Goal: Task Accomplishment & Management: Manage account settings

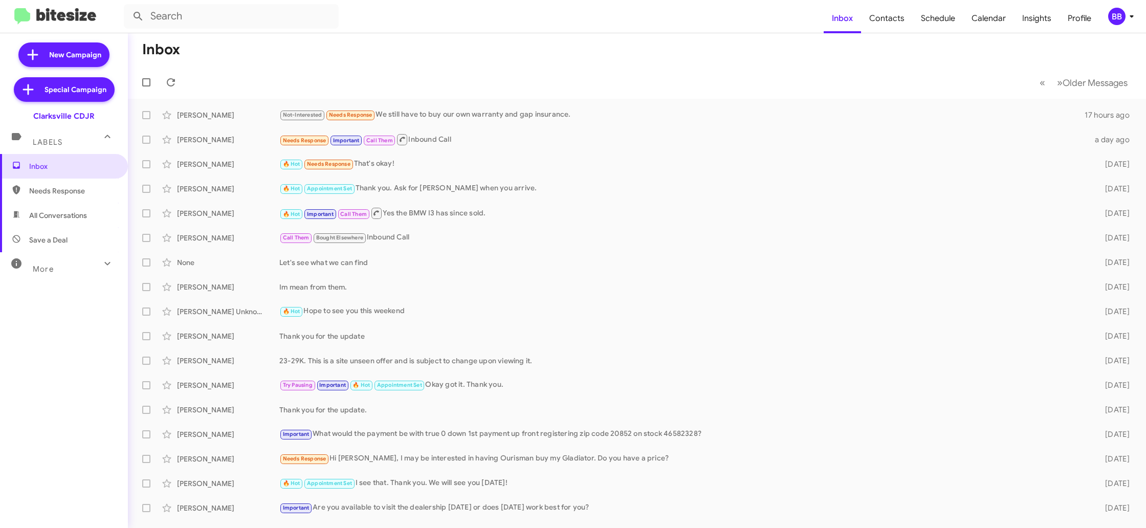
click at [1117, 17] on div "BB" at bounding box center [1116, 16] width 17 height 17
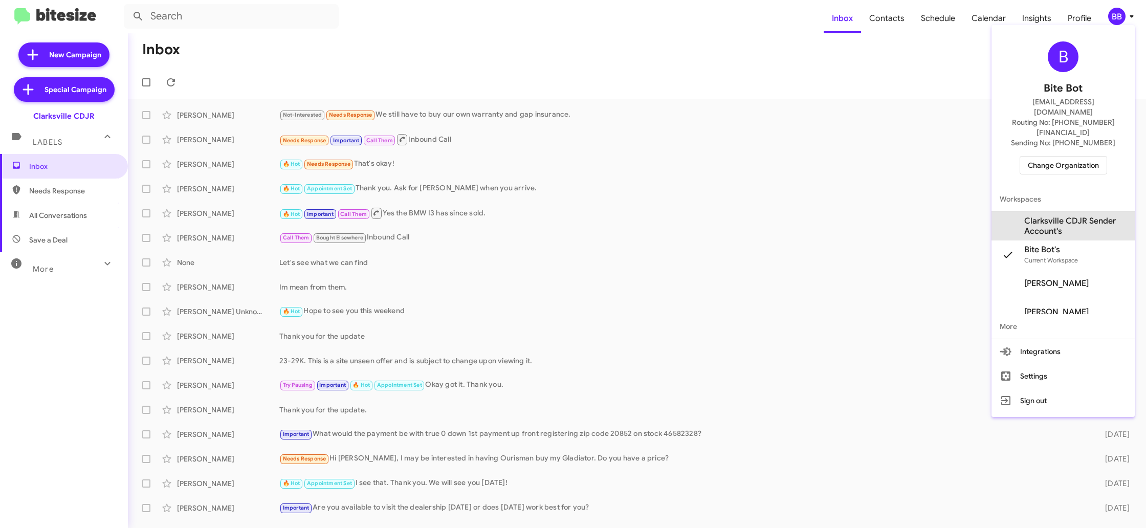
click at [1073, 216] on span "Clarksville CDJR Sender Account's" at bounding box center [1075, 226] width 102 height 20
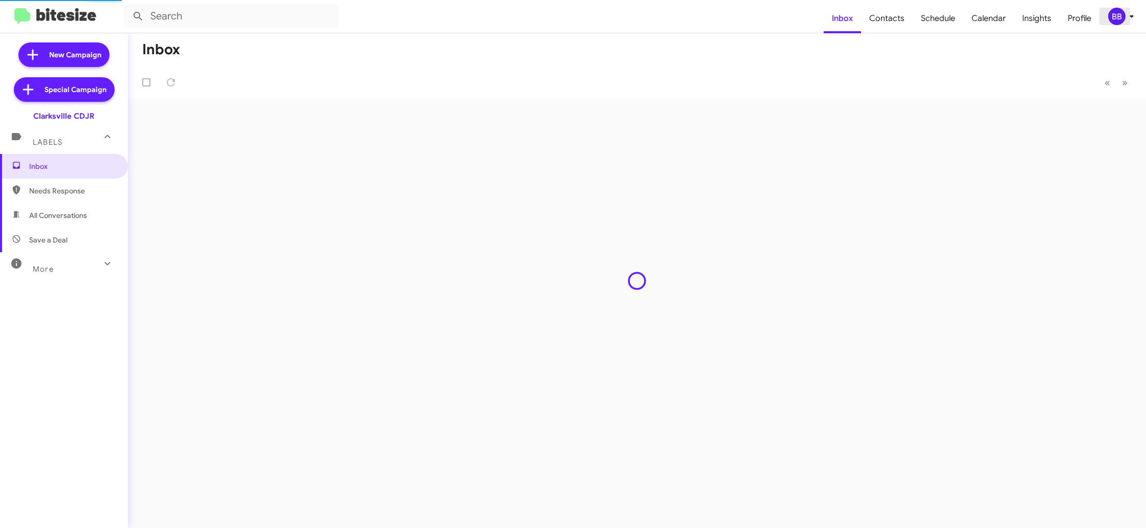
click at [1119, 16] on div "BB" at bounding box center [1116, 16] width 17 height 17
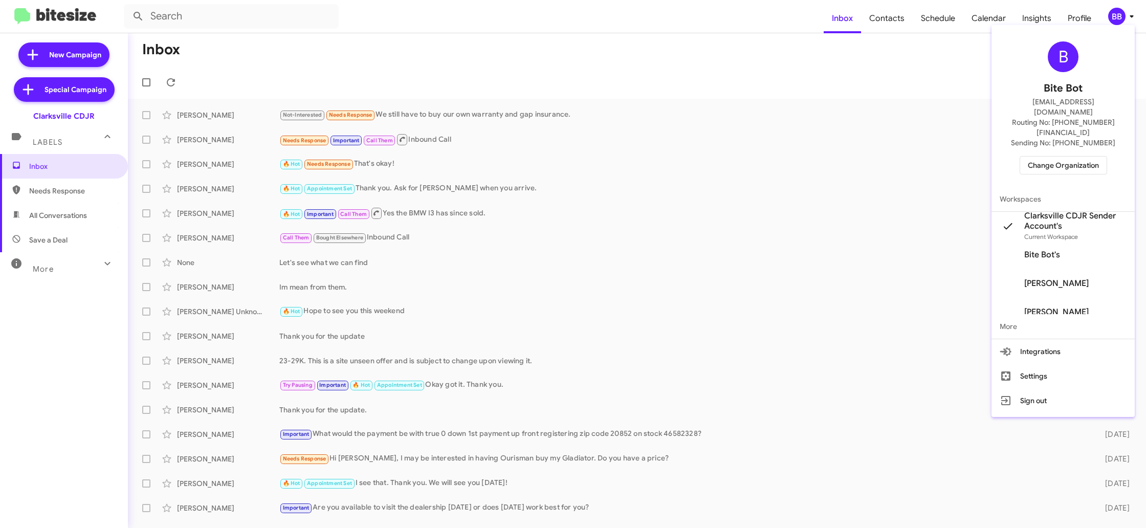
click at [1055, 157] on span "Change Organization" at bounding box center [1063, 165] width 71 height 17
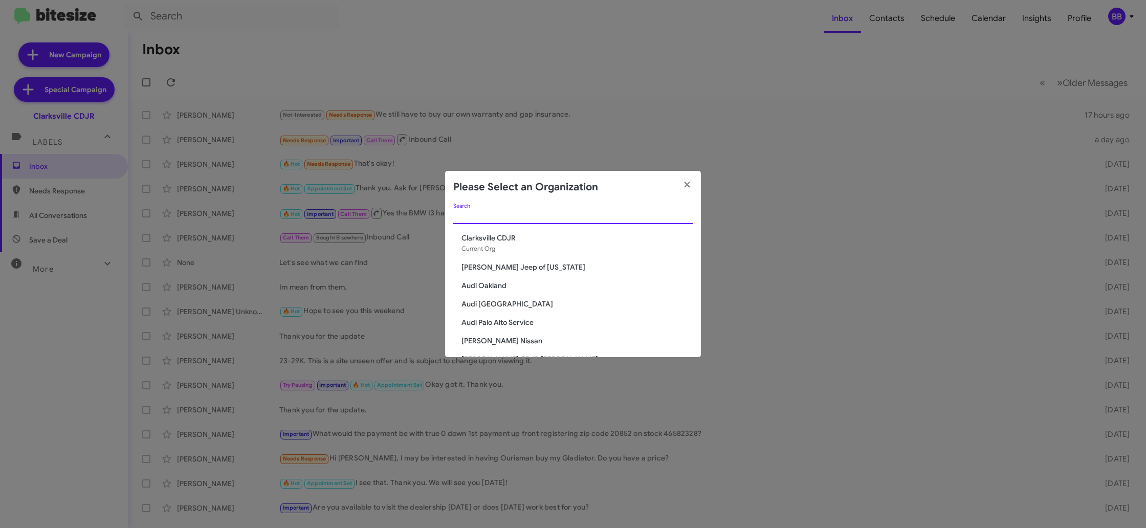
click at [525, 213] on input "Search" at bounding box center [572, 216] width 239 height 8
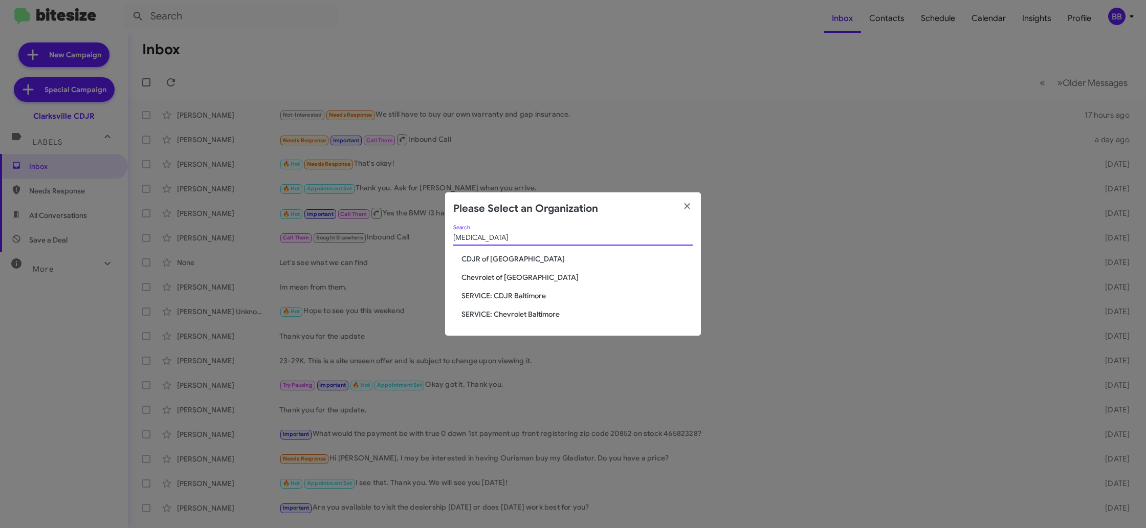
type input "bal"
click at [501, 260] on span "CDJR of [GEOGRAPHIC_DATA]" at bounding box center [576, 259] width 231 height 10
drag, startPoint x: 502, startPoint y: 260, endPoint x: 163, endPoint y: 501, distance: 416.4
click at [500, 260] on span "CDJR of [GEOGRAPHIC_DATA]" at bounding box center [576, 259] width 231 height 10
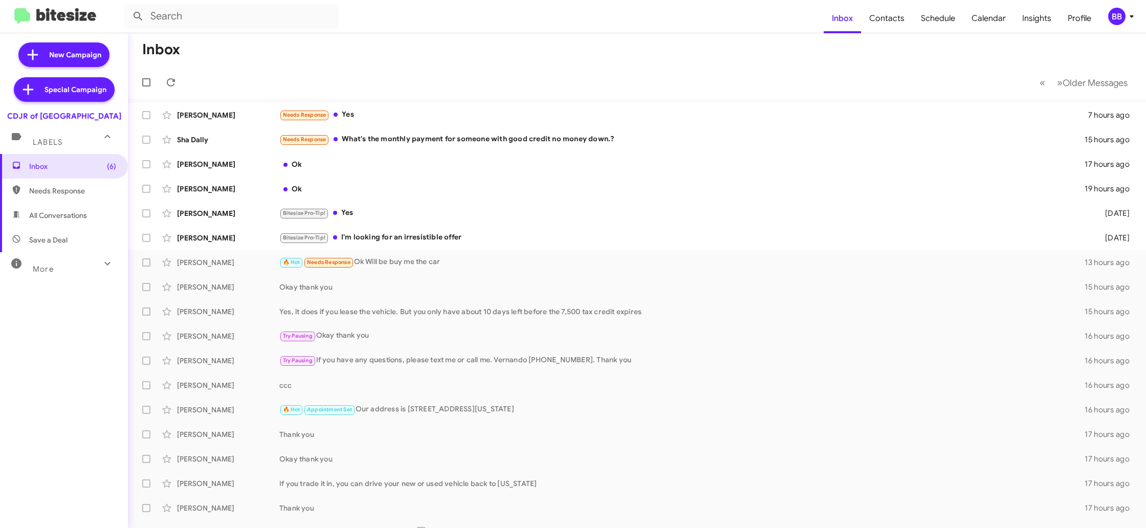
click at [1128, 18] on icon at bounding box center [1132, 16] width 12 height 12
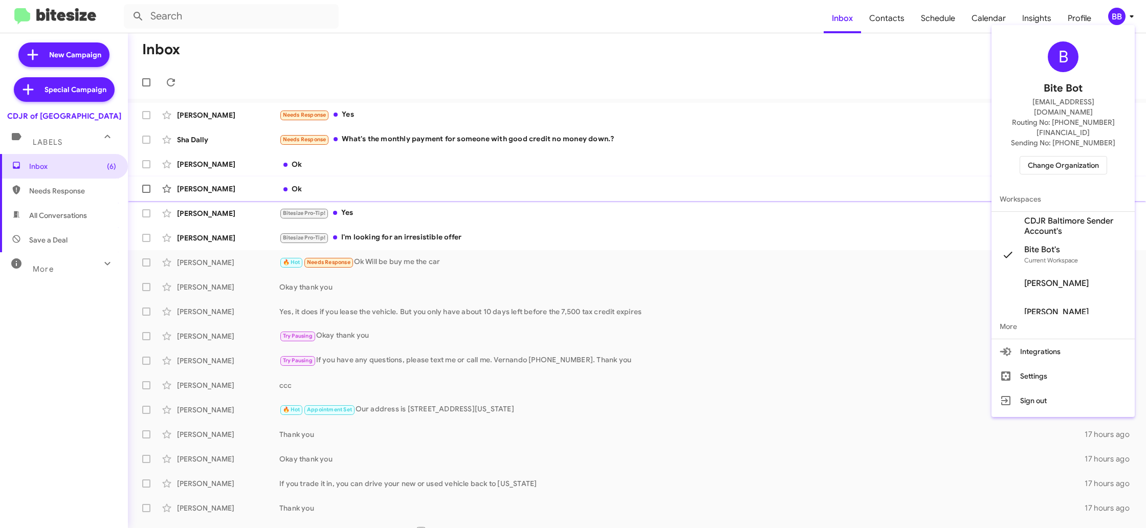
click at [1068, 216] on span "CDJR Baltimore Sender Account's" at bounding box center [1075, 226] width 102 height 20
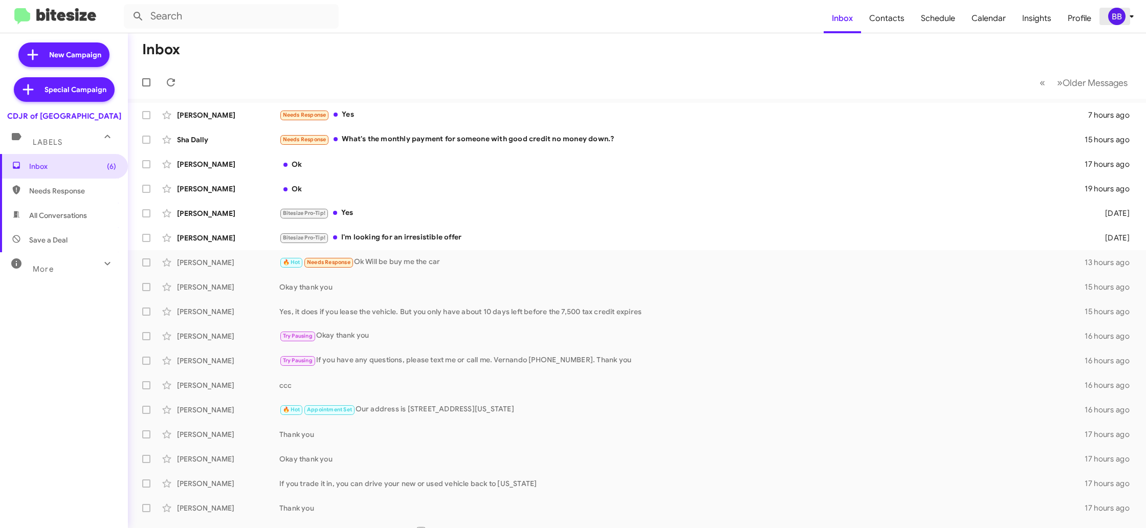
click at [1128, 21] on icon at bounding box center [1132, 16] width 12 height 12
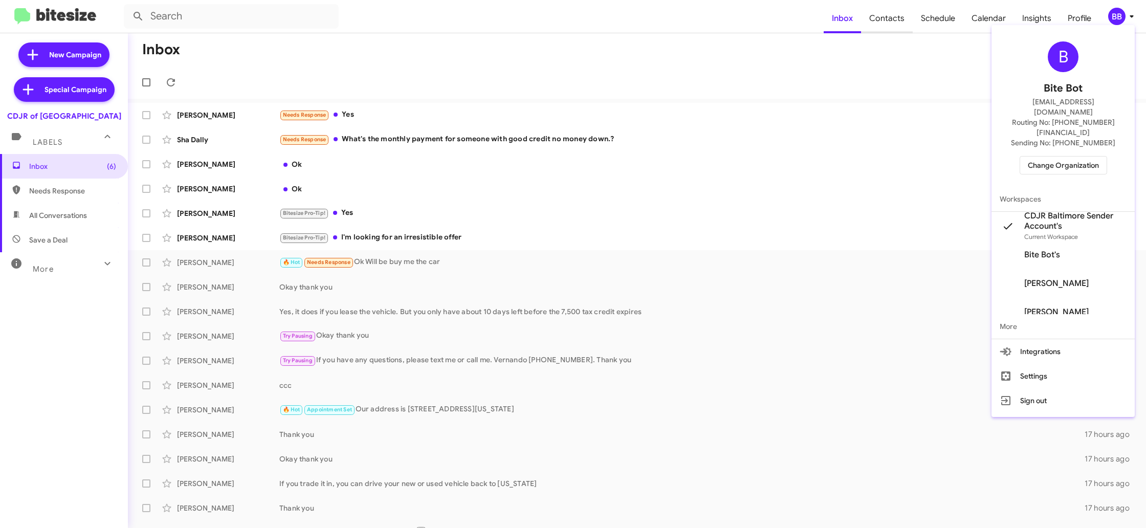
drag, startPoint x: 873, startPoint y: 21, endPoint x: 882, endPoint y: 20, distance: 8.8
click at [873, 21] on div at bounding box center [573, 264] width 1146 height 528
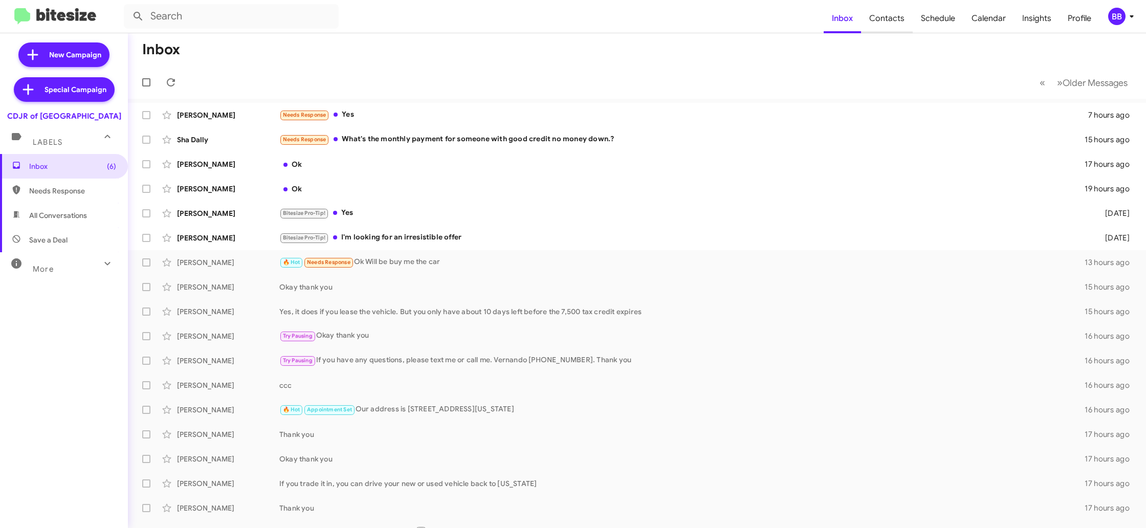
click at [882, 20] on span "Contacts" at bounding box center [887, 19] width 52 height 30
type input "in:groups"
click at [882, 20] on span "Contacts" at bounding box center [887, 19] width 52 height 30
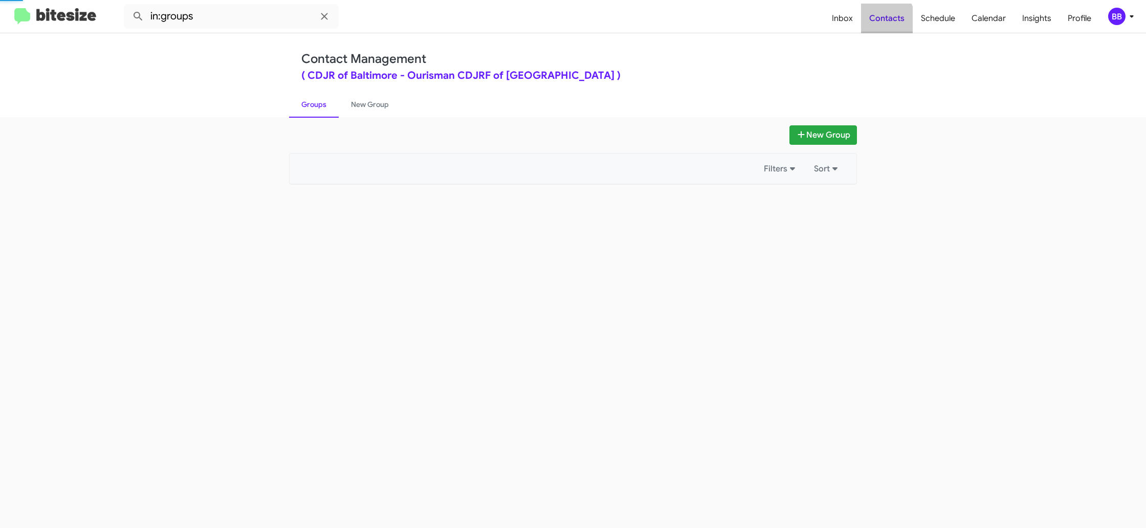
click at [882, 20] on span "Contacts" at bounding box center [887, 19] width 52 height 30
click at [882, 19] on span "Contacts" at bounding box center [887, 19] width 52 height 30
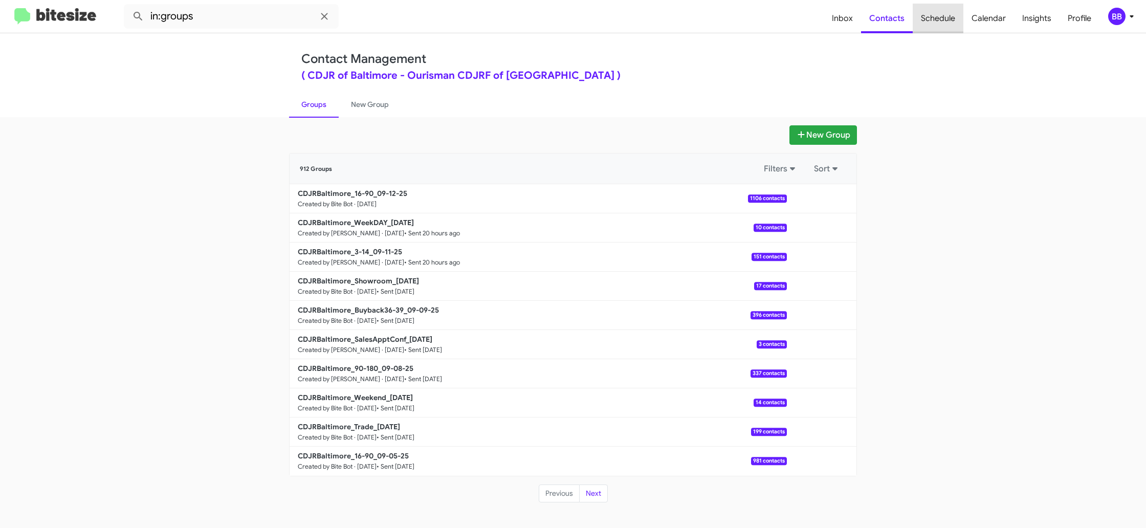
drag, startPoint x: 961, startPoint y: 29, endPoint x: 946, endPoint y: 29, distance: 14.8
click at [960, 29] on span "Schedule" at bounding box center [938, 19] width 51 height 30
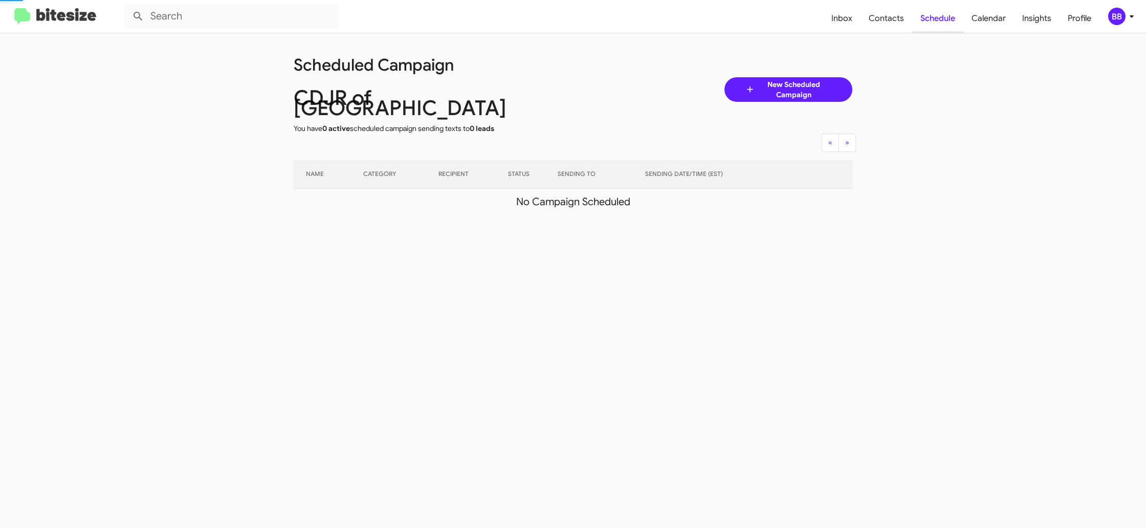
click at [942, 28] on span "Schedule" at bounding box center [937, 19] width 51 height 30
click at [942, 26] on span "Schedule" at bounding box center [937, 19] width 51 height 30
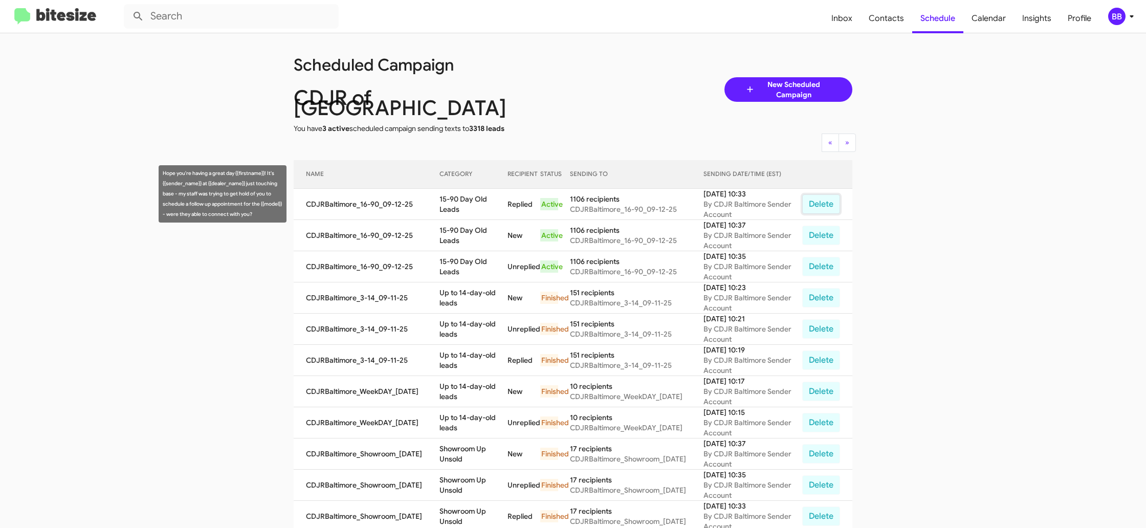
click at [826, 199] on button "Delete" at bounding box center [821, 203] width 38 height 19
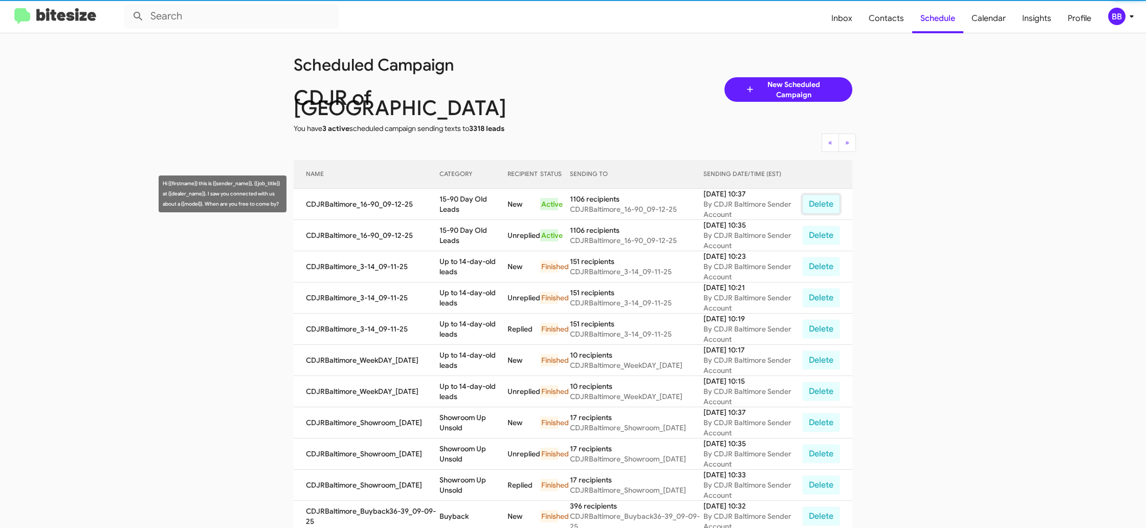
click at [826, 199] on button "Delete" at bounding box center [821, 203] width 38 height 19
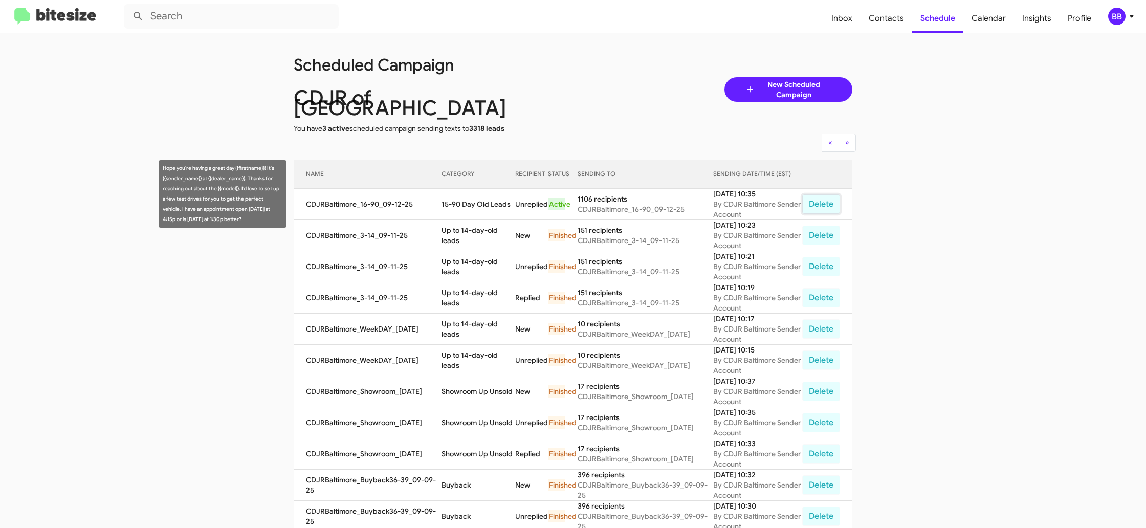
click at [808, 194] on button "Delete" at bounding box center [821, 203] width 38 height 19
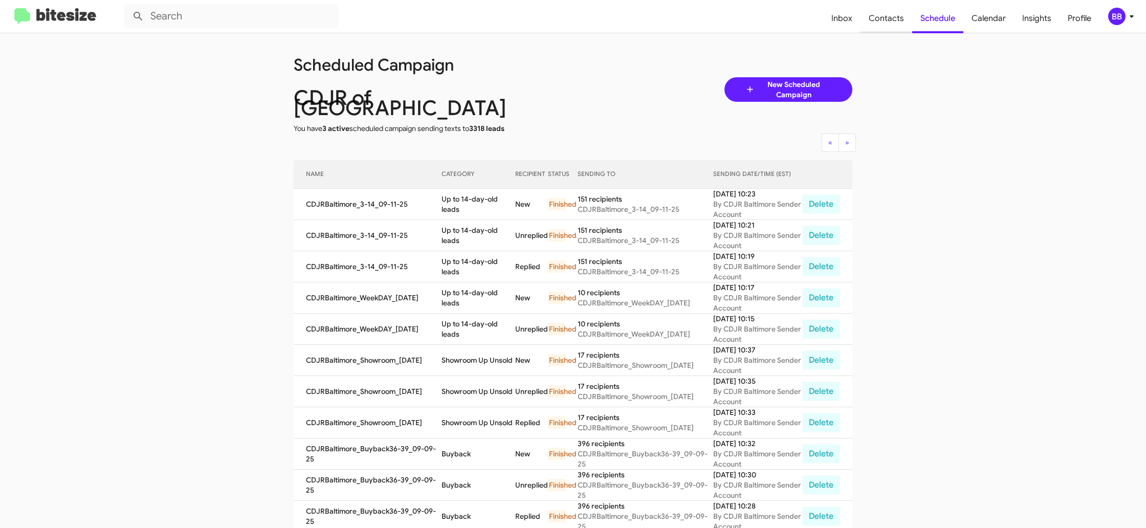
click at [892, 22] on span "Contacts" at bounding box center [887, 19] width 52 height 30
type input "in:groups"
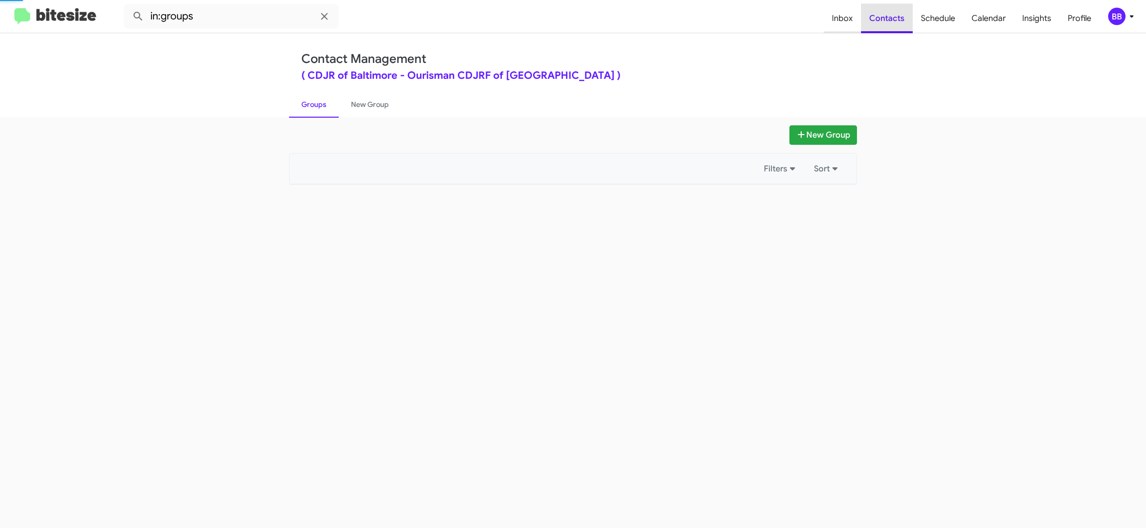
drag, startPoint x: 892, startPoint y: 22, endPoint x: 827, endPoint y: 7, distance: 66.6
click at [892, 22] on span "Contacts" at bounding box center [887, 19] width 52 height 30
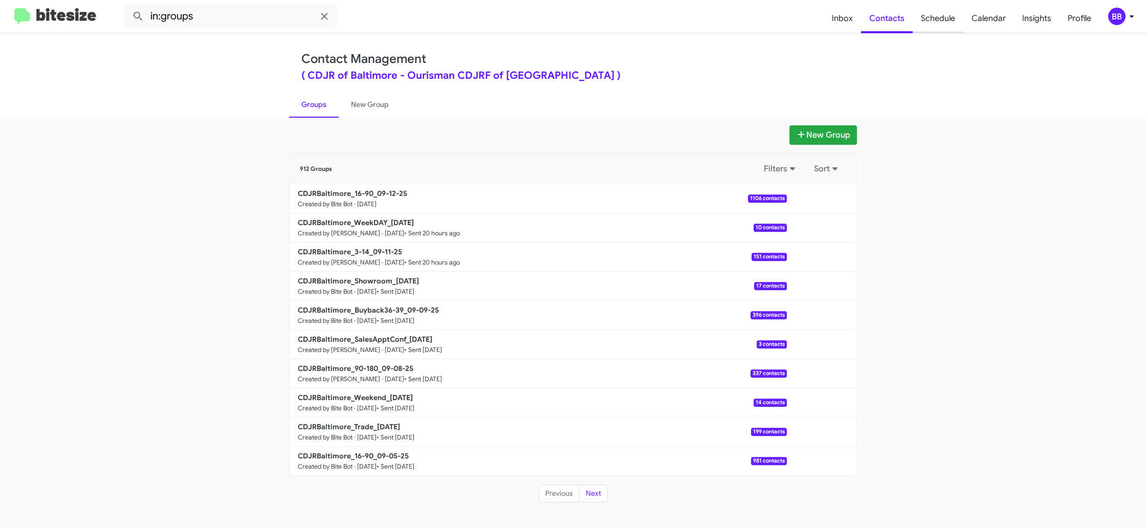
click at [938, 29] on span "Schedule" at bounding box center [938, 19] width 51 height 30
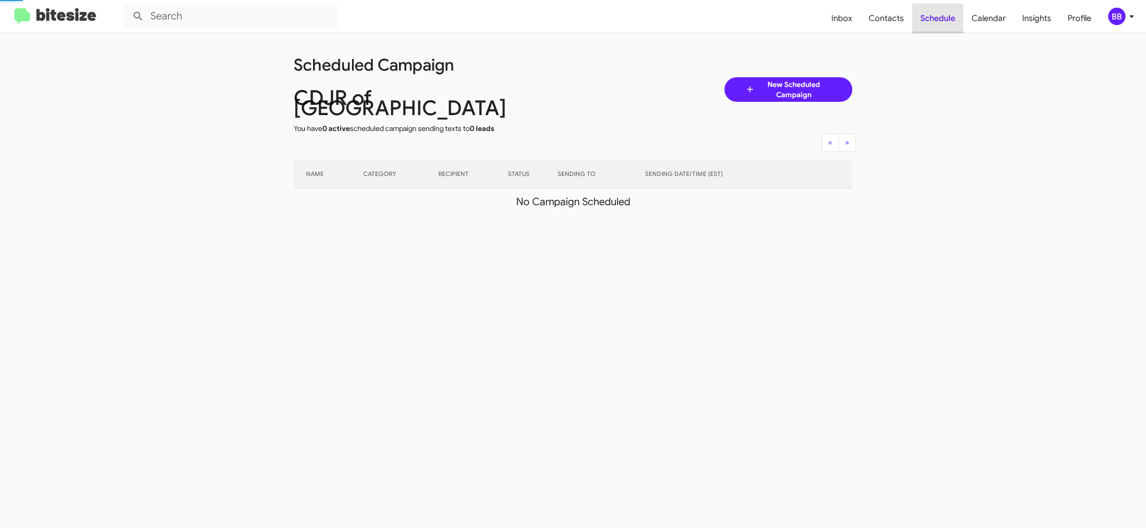
click at [938, 29] on span "Schedule" at bounding box center [937, 19] width 51 height 30
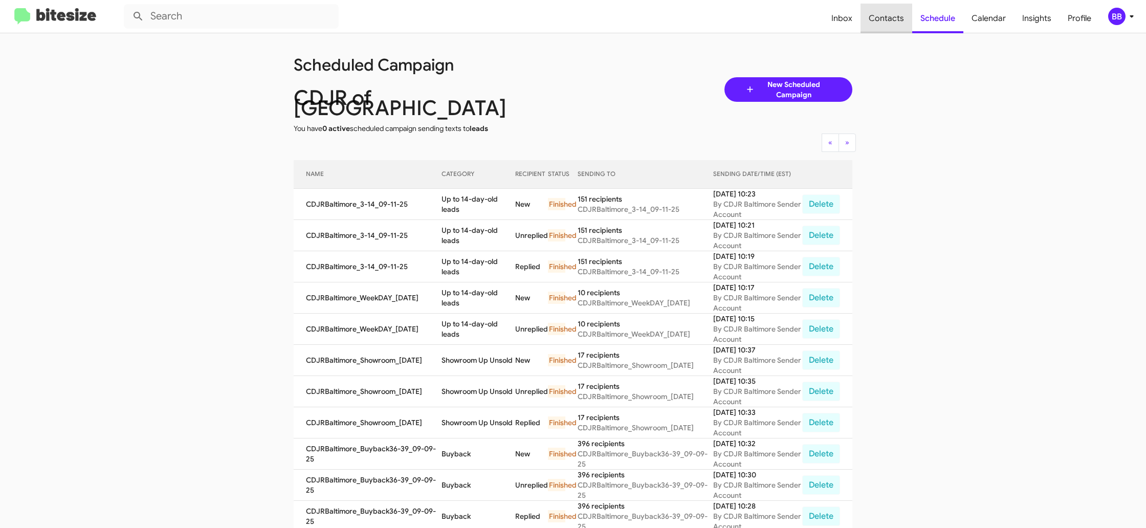
click at [892, 23] on span "Contacts" at bounding box center [887, 19] width 52 height 30
type input "in:groups"
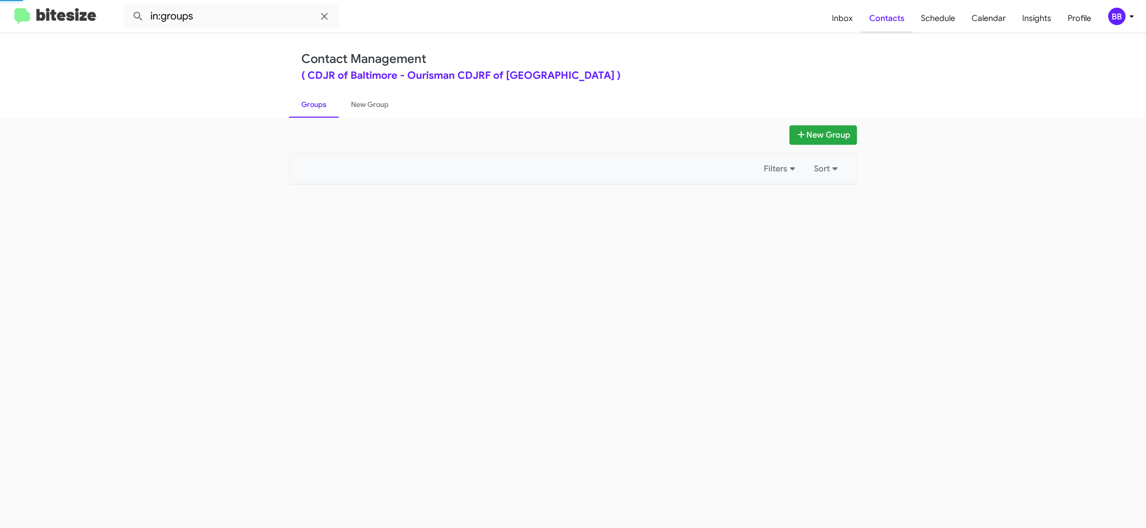
click at [892, 23] on span "Contacts" at bounding box center [887, 19] width 52 height 30
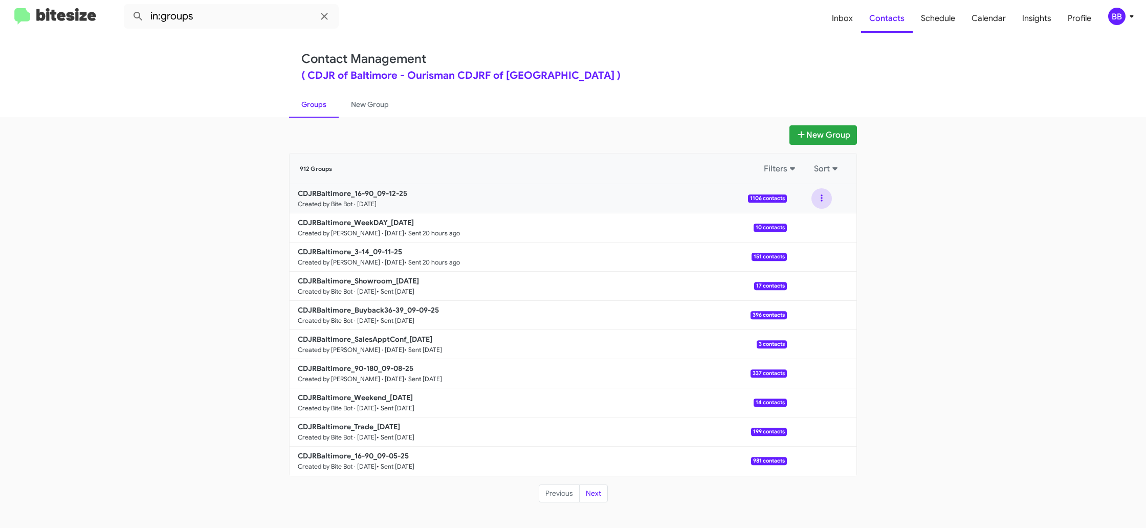
click at [817, 195] on button at bounding box center [821, 198] width 20 height 20
click at [789, 250] on button "Archive" at bounding box center [791, 250] width 82 height 25
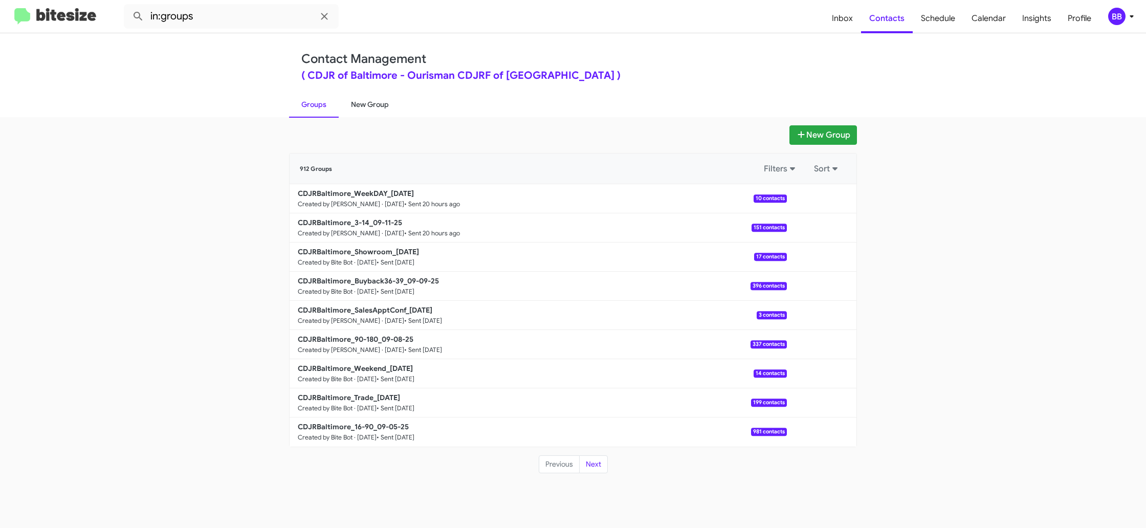
click at [369, 100] on link "New Group" at bounding box center [370, 104] width 62 height 27
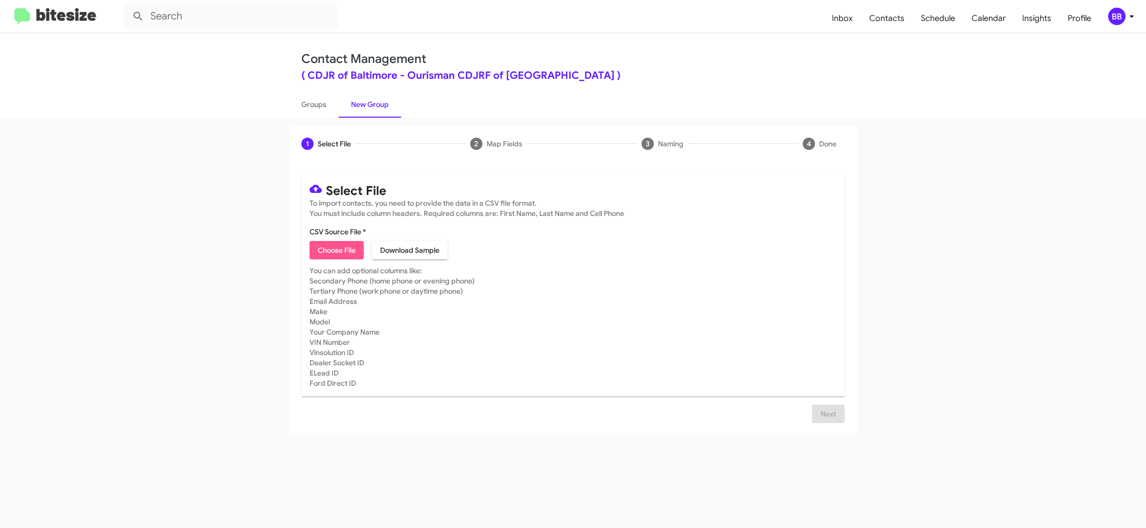
click at [324, 246] on span "Choose File" at bounding box center [337, 250] width 38 height 18
type input "CDJRBaltimore_16-90_09-12-25"
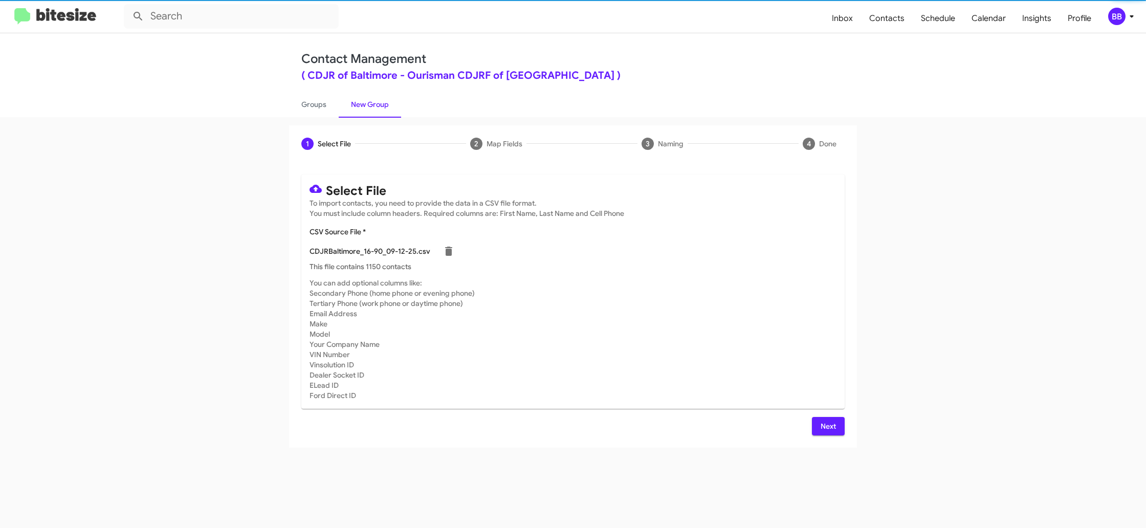
click at [769, 365] on mat-card-subtitle "You can add optional columns like: Secondary Phone (home phone or evening phone…" at bounding box center [573, 339] width 527 height 123
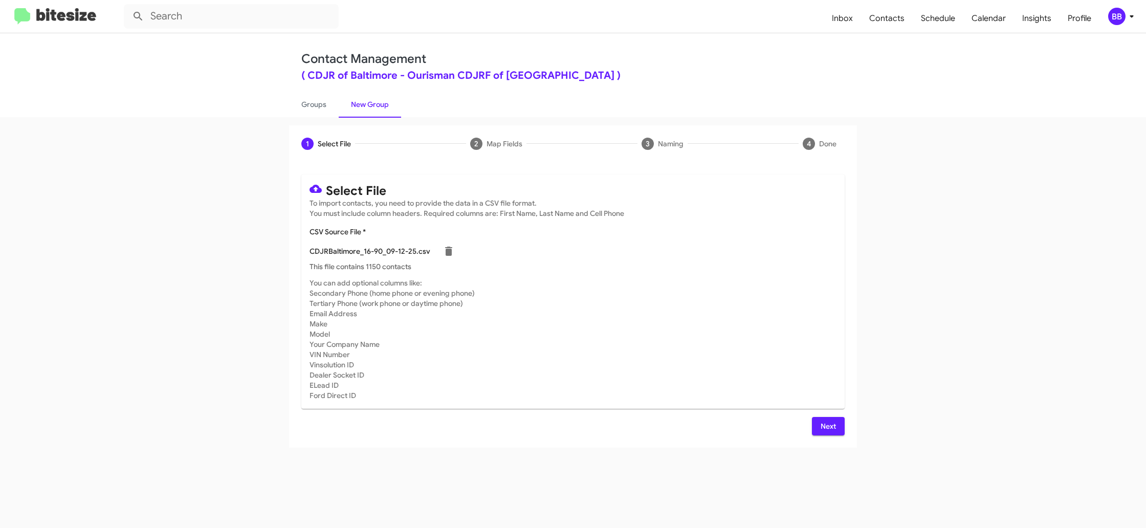
drag, startPoint x: 829, startPoint y: 429, endPoint x: 809, endPoint y: 425, distance: 19.9
click at [829, 429] on span "Next" at bounding box center [828, 426] width 16 height 18
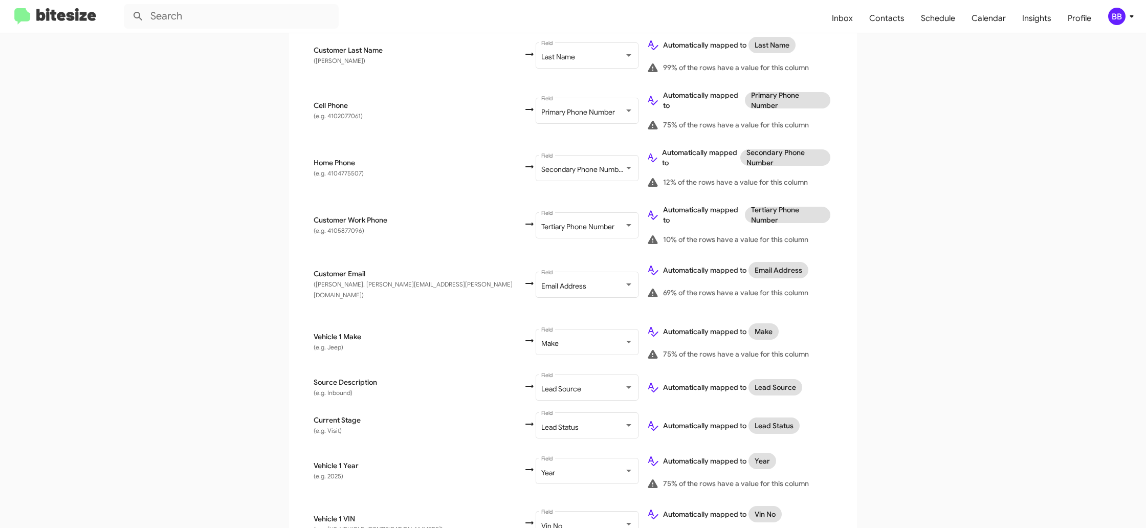
scroll to position [463, 0]
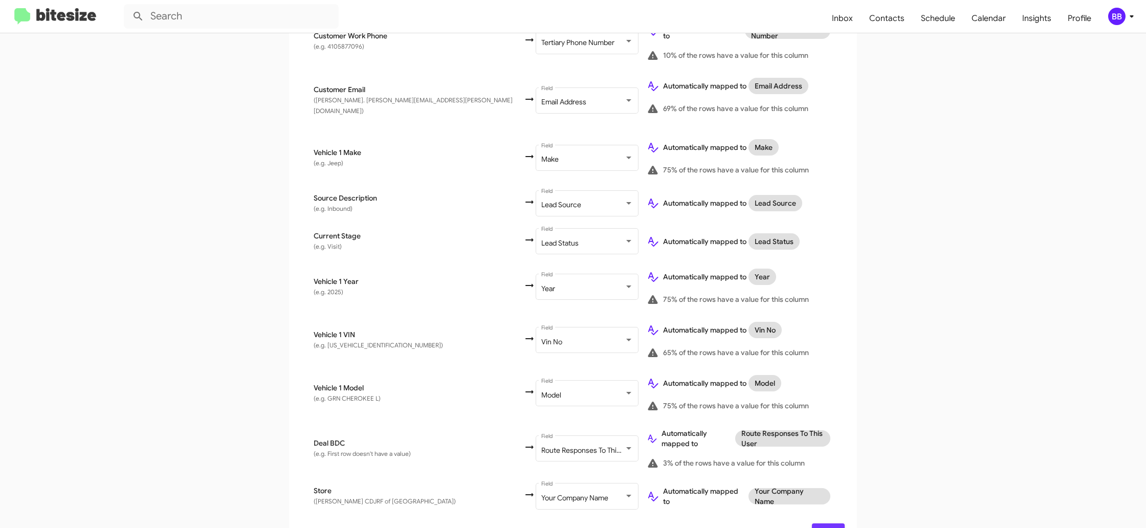
click at [833, 523] on span "Next" at bounding box center [828, 532] width 16 height 18
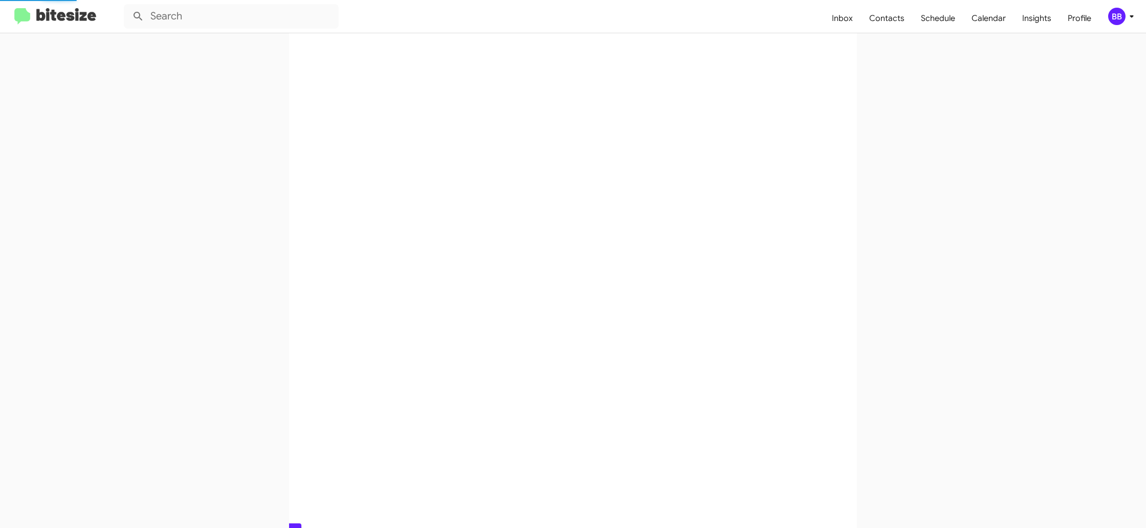
scroll to position [0, 0]
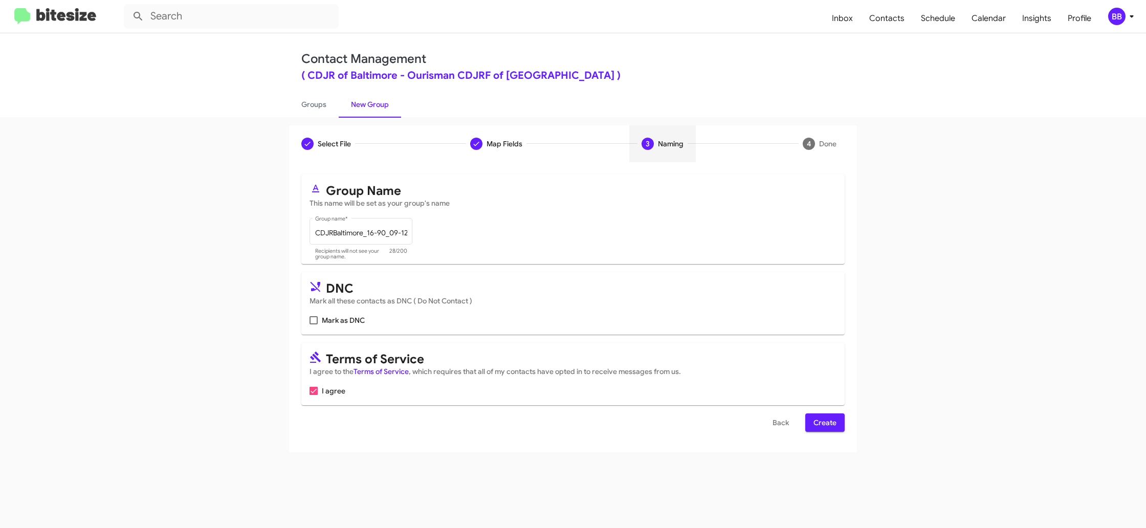
drag, startPoint x: 837, startPoint y: 428, endPoint x: 831, endPoint y: 425, distance: 6.7
click at [837, 428] on button "Create" at bounding box center [824, 422] width 39 height 18
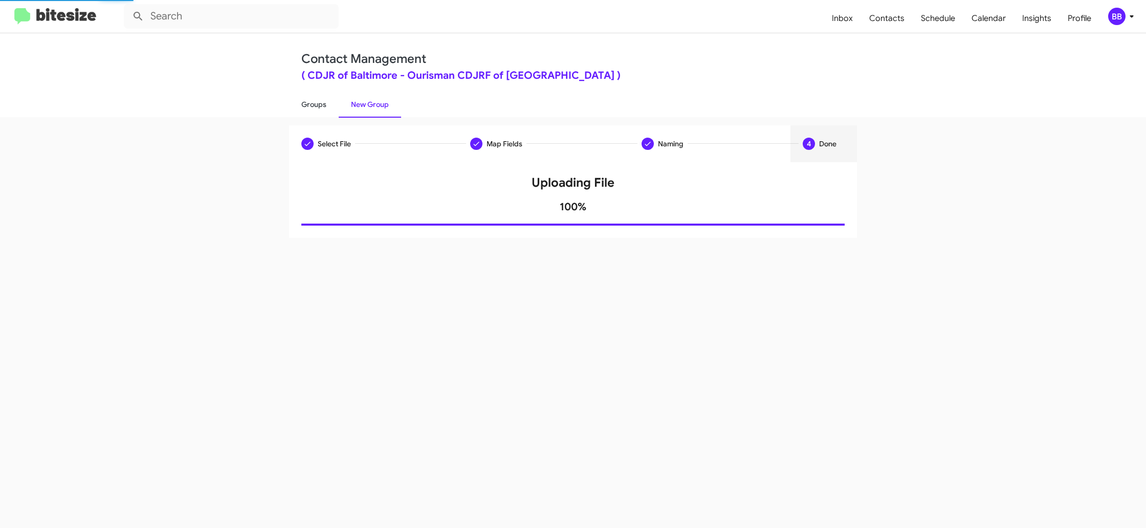
click at [306, 107] on link "Groups" at bounding box center [314, 104] width 50 height 27
type input "in:groups"
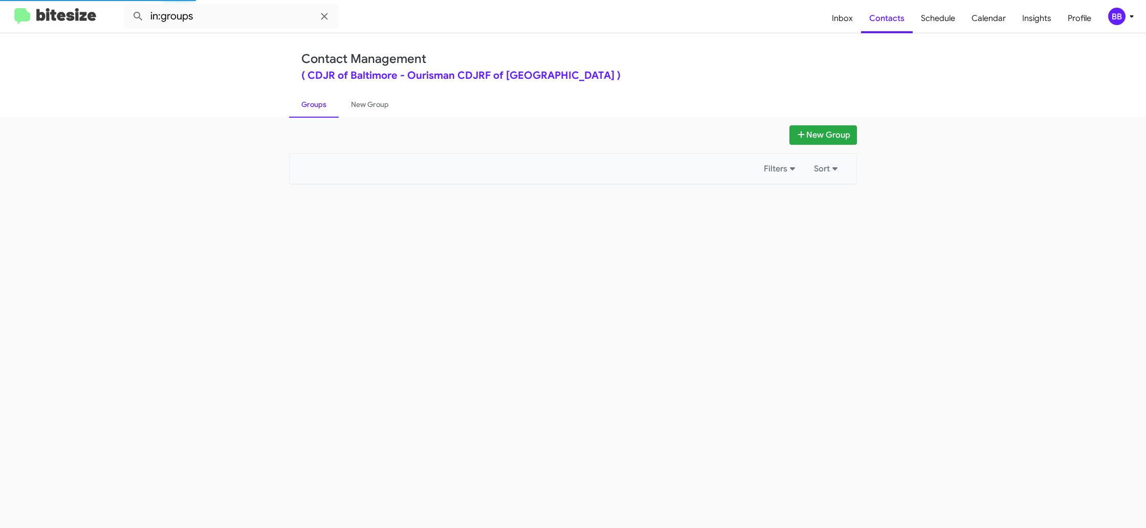
click at [306, 107] on link "Groups" at bounding box center [314, 104] width 50 height 27
click at [365, 106] on link "New Group" at bounding box center [370, 104] width 62 height 27
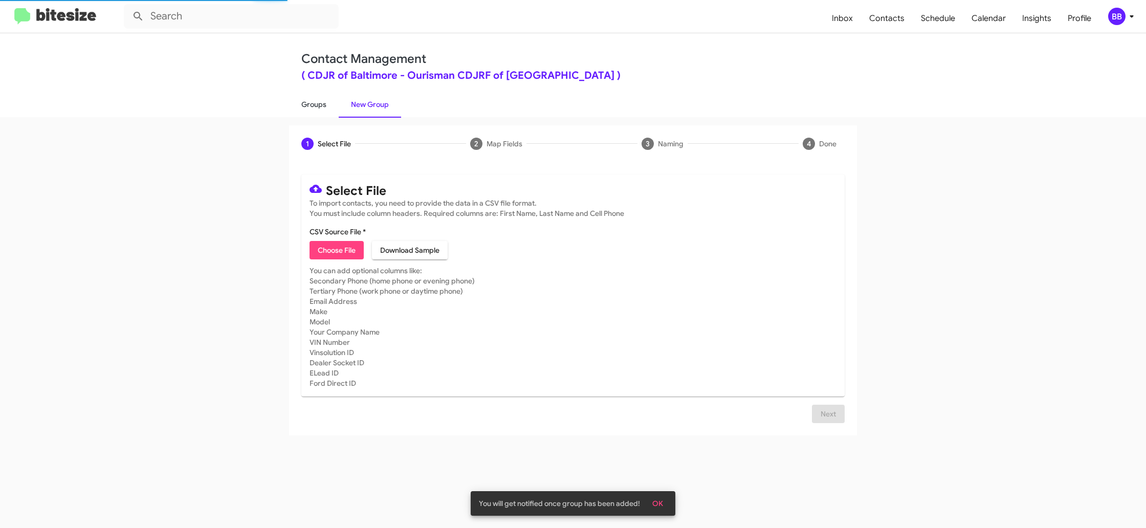
drag, startPoint x: 325, startPoint y: 108, endPoint x: 322, endPoint y: 116, distance: 7.8
click at [324, 108] on link "Groups" at bounding box center [314, 104] width 50 height 27
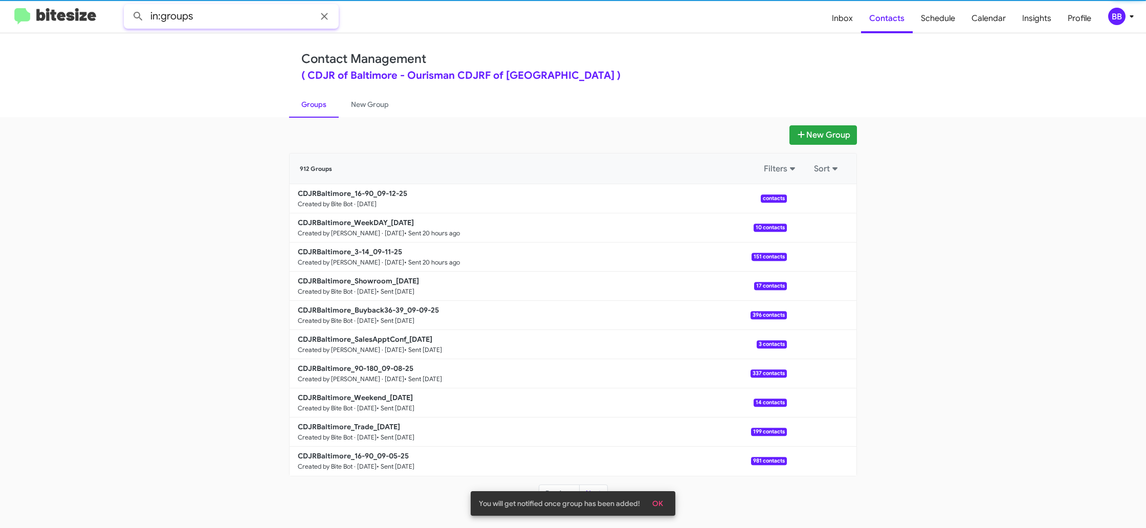
click at [241, 21] on input "in:groups" at bounding box center [231, 16] width 215 height 25
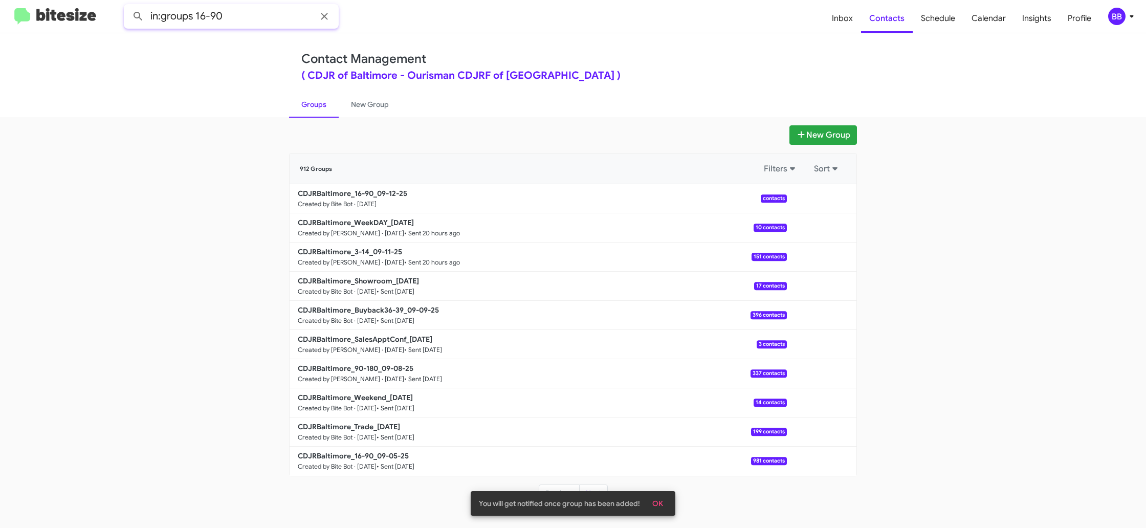
type input "in:groups 16-90"
click at [128, 6] on button at bounding box center [138, 16] width 20 height 20
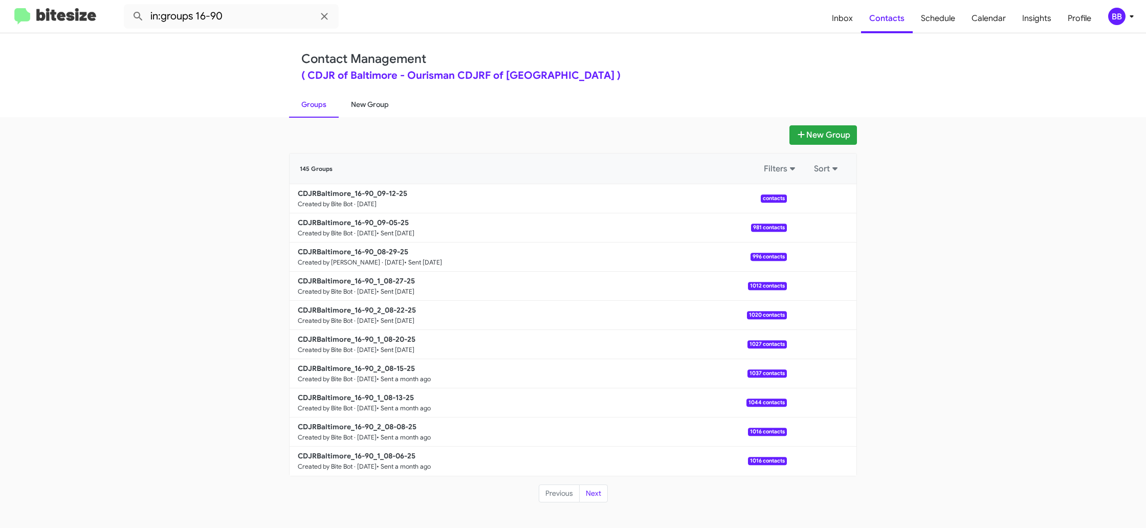
click at [346, 101] on link "New Group" at bounding box center [370, 104] width 62 height 27
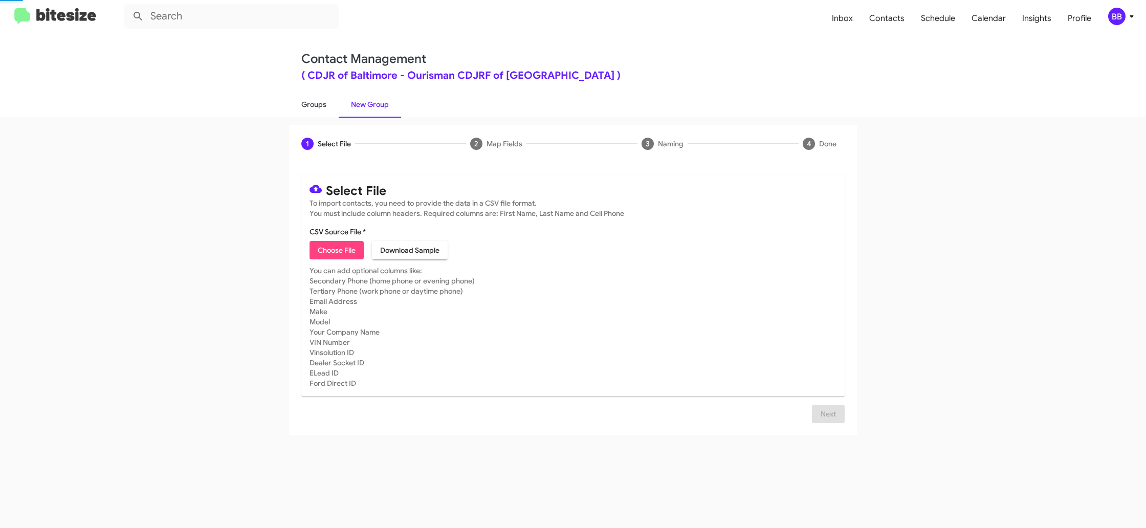
click at [326, 104] on link "Groups" at bounding box center [314, 104] width 50 height 27
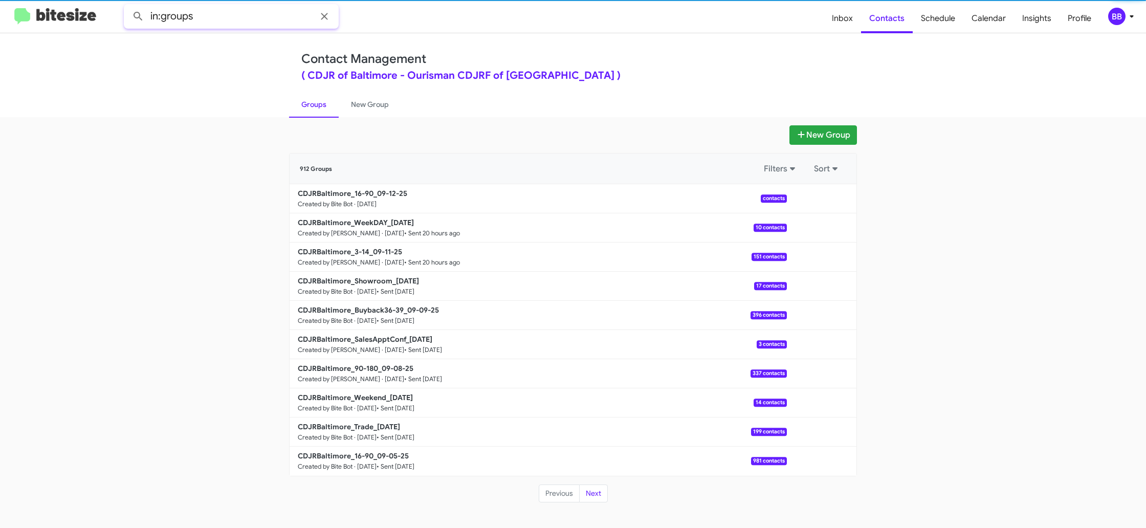
click at [214, 20] on input "in:groups" at bounding box center [231, 16] width 215 height 25
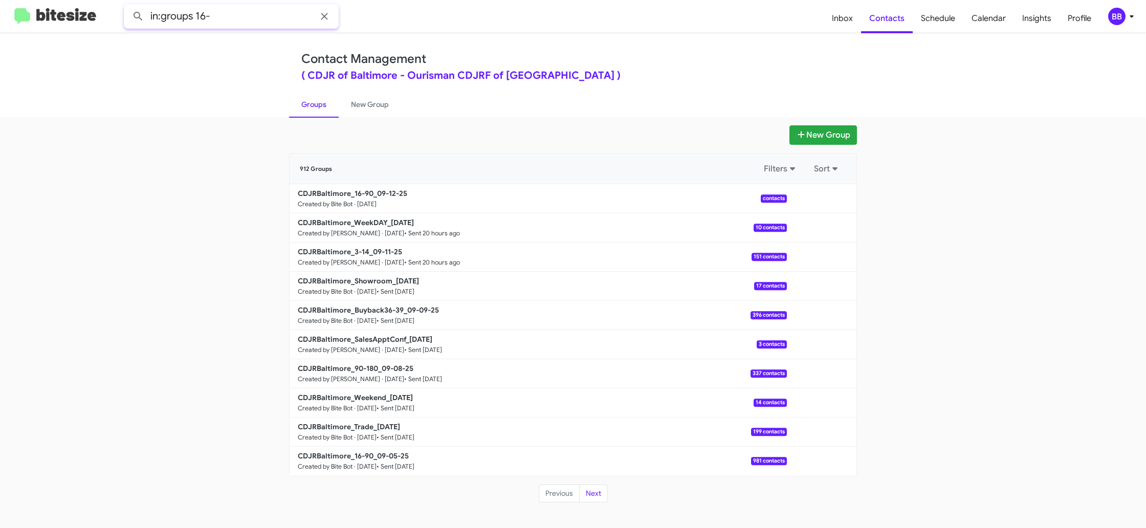
type input "in:groups 16-"
click at [128, 6] on button at bounding box center [138, 16] width 20 height 20
click at [360, 103] on link "New Group" at bounding box center [370, 104] width 62 height 27
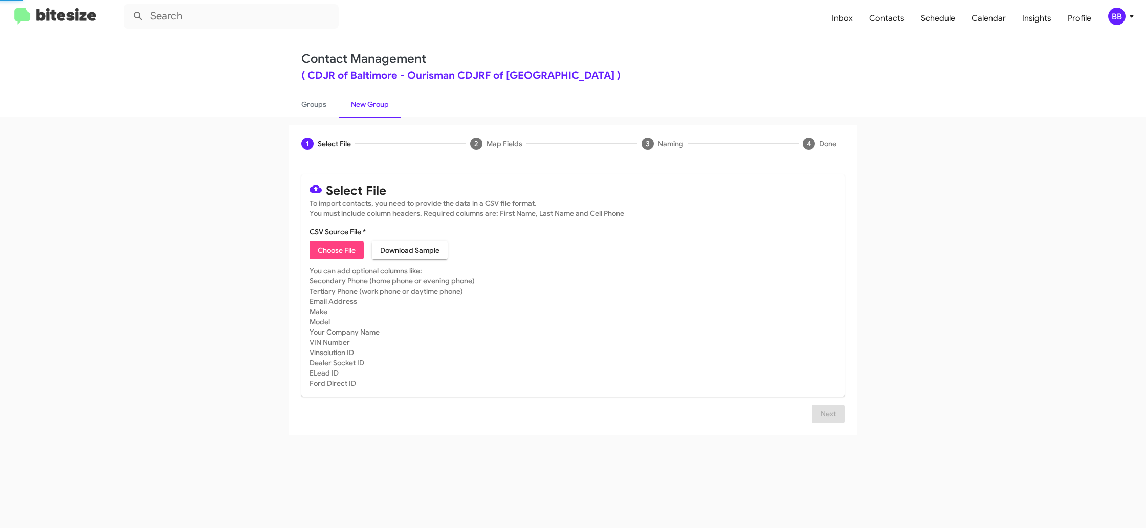
click at [360, 103] on link "New Group" at bounding box center [370, 104] width 62 height 27
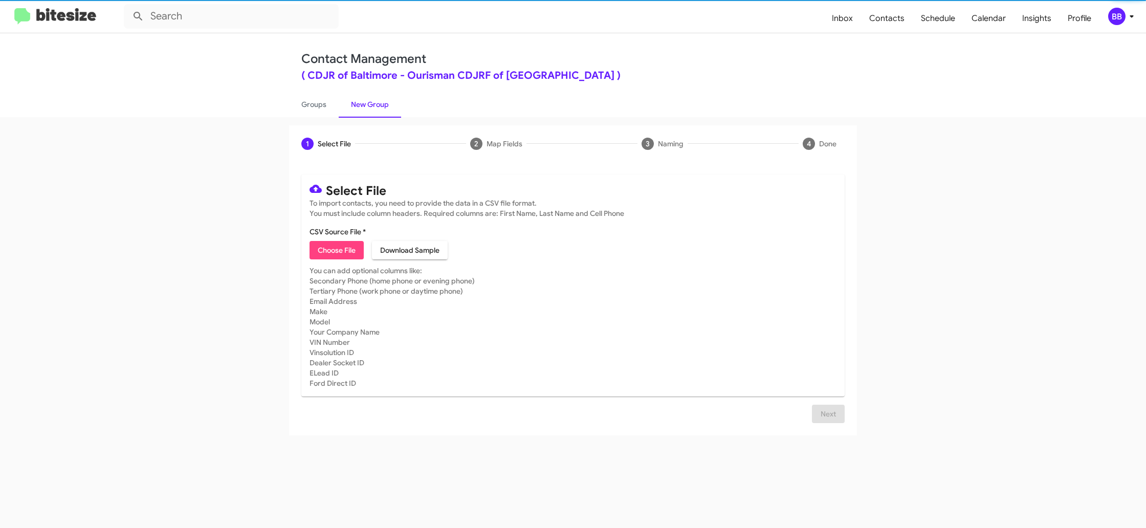
drag, startPoint x: 282, startPoint y: 103, endPoint x: 288, endPoint y: 103, distance: 5.6
click at [282, 103] on div "Contact Management ( CDJR of Baltimore - Ourisman CDJRF of Baltimore ) Groups N…" at bounding box center [572, 75] width 583 height 84
click at [316, 104] on link "Groups" at bounding box center [314, 104] width 50 height 27
type input "in:groups"
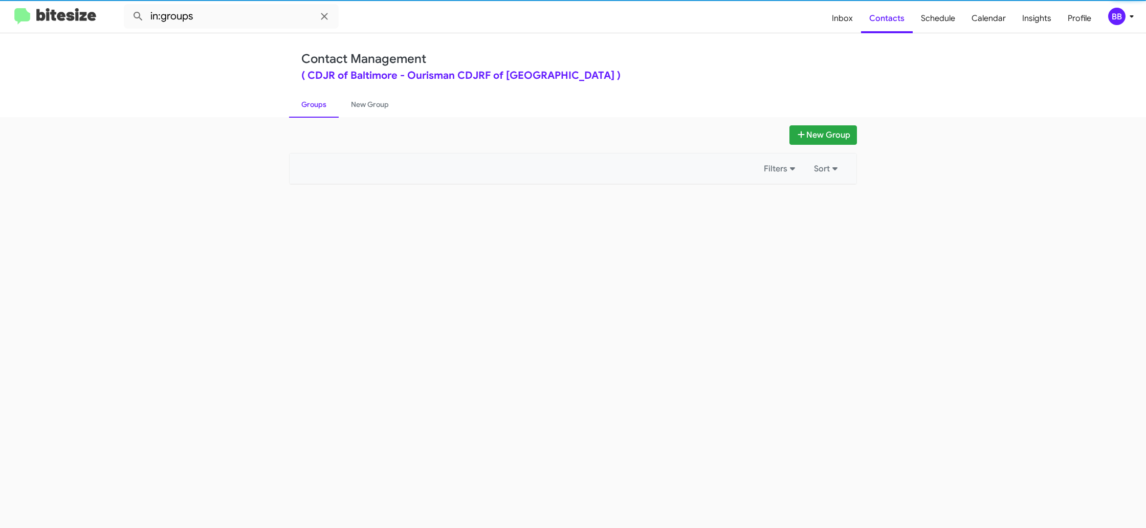
click at [316, 104] on link "Groups" at bounding box center [314, 104] width 50 height 27
click at [319, 103] on link "Groups" at bounding box center [314, 104] width 50 height 27
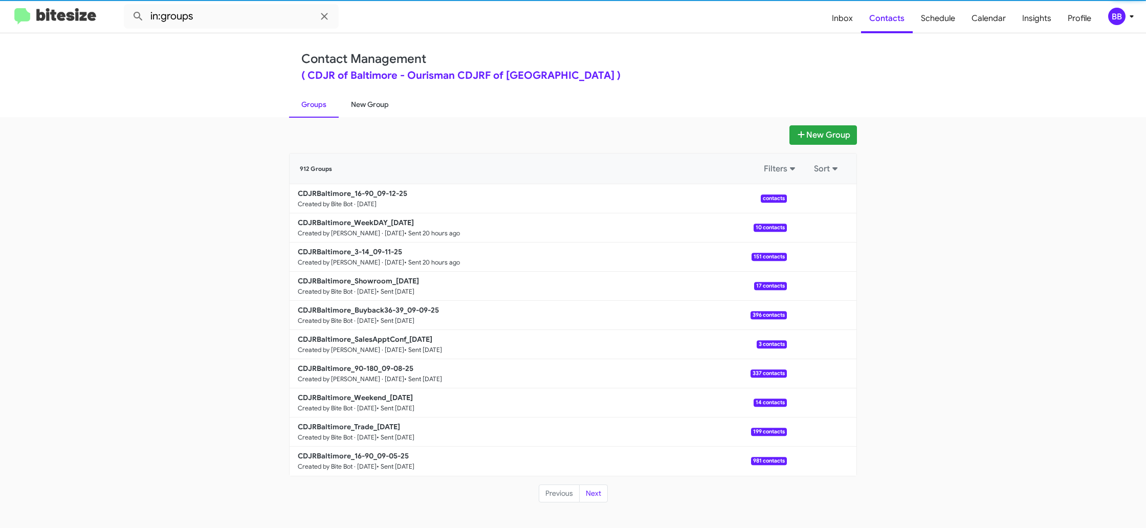
click at [360, 103] on link "New Group" at bounding box center [370, 104] width 62 height 27
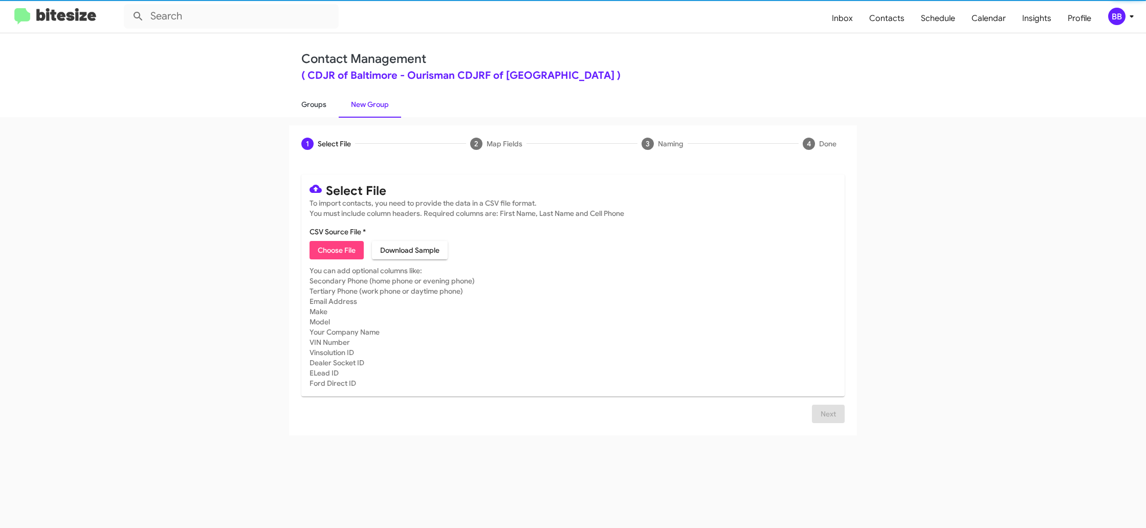
click at [333, 105] on link "Groups" at bounding box center [314, 104] width 50 height 27
type input "in:groups"
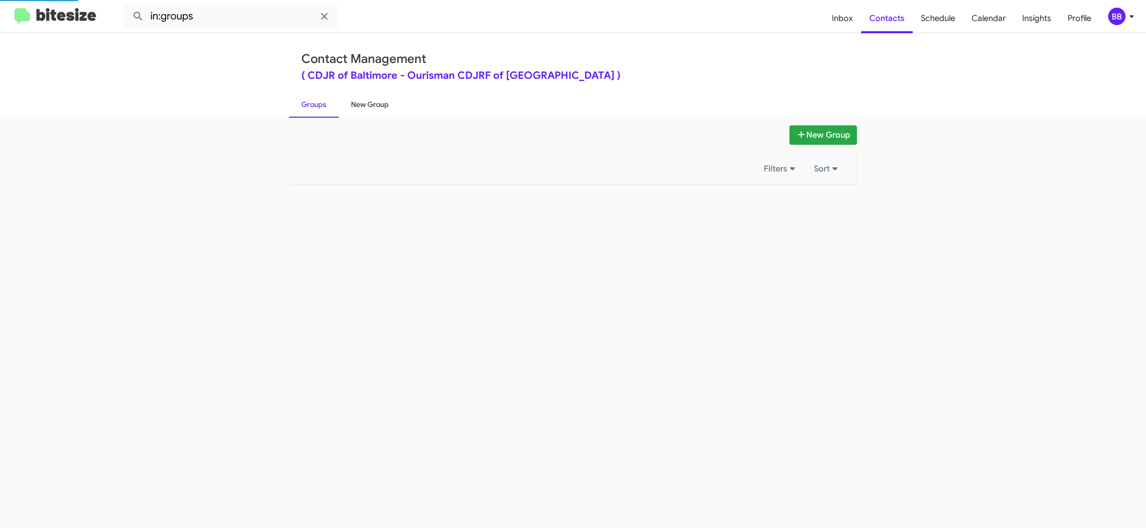
click at [361, 104] on link "New Group" at bounding box center [370, 104] width 62 height 27
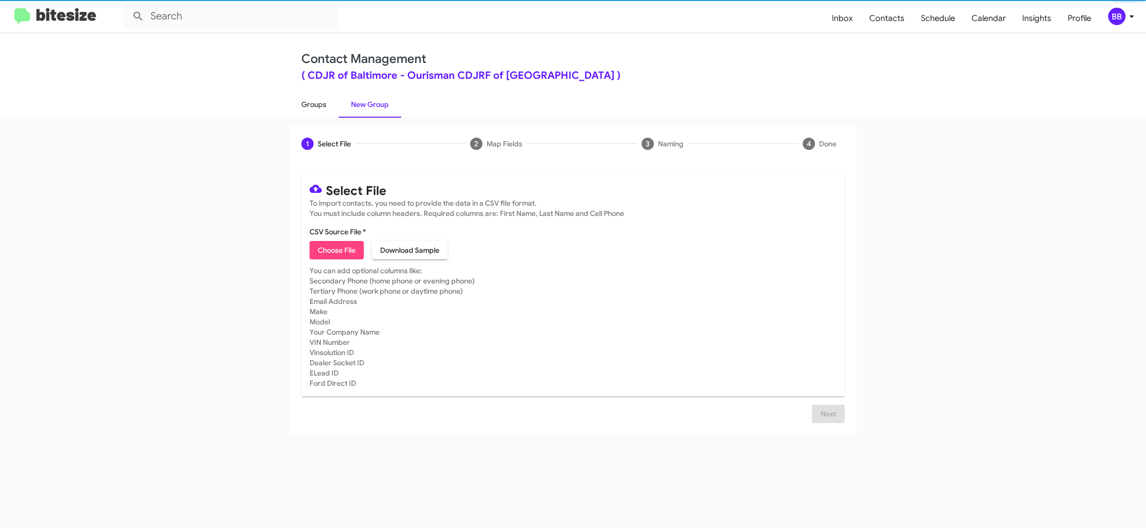
click at [311, 105] on link "Groups" at bounding box center [314, 104] width 50 height 27
type input "in:groups"
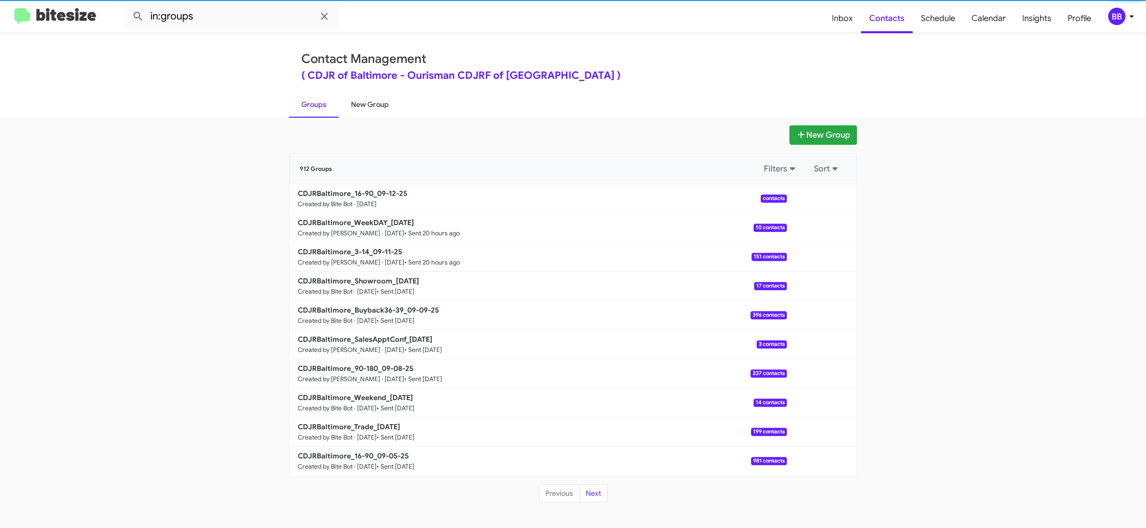
click at [355, 106] on link "New Group" at bounding box center [370, 104] width 62 height 27
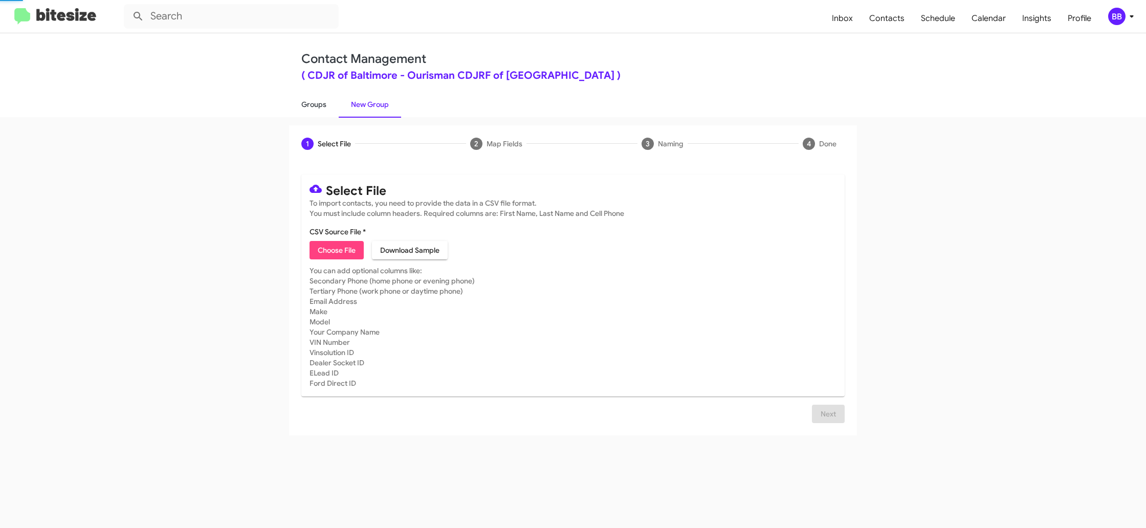
click at [304, 107] on link "Groups" at bounding box center [314, 104] width 50 height 27
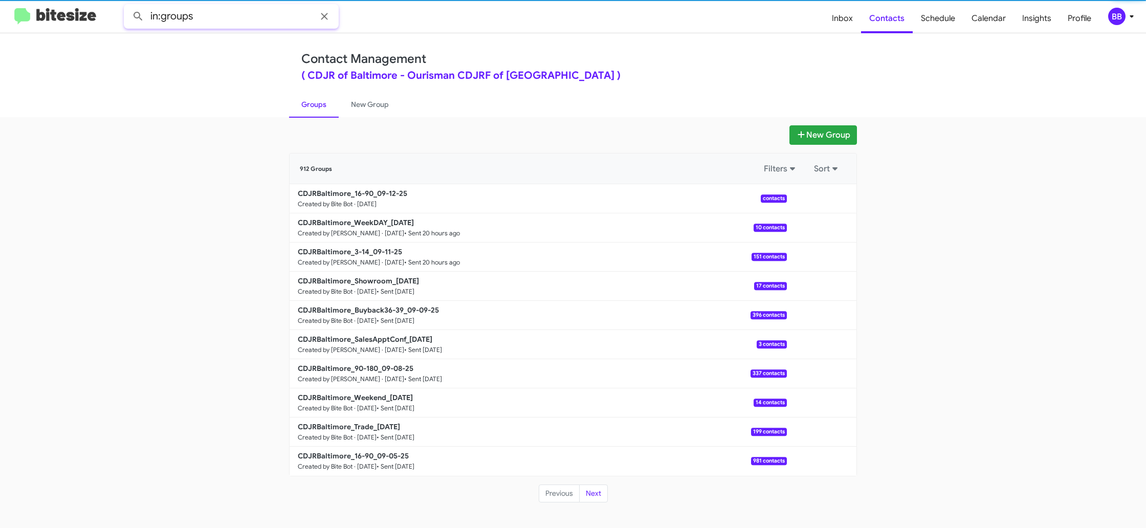
click at [227, 14] on input "in:groups" at bounding box center [231, 16] width 215 height 25
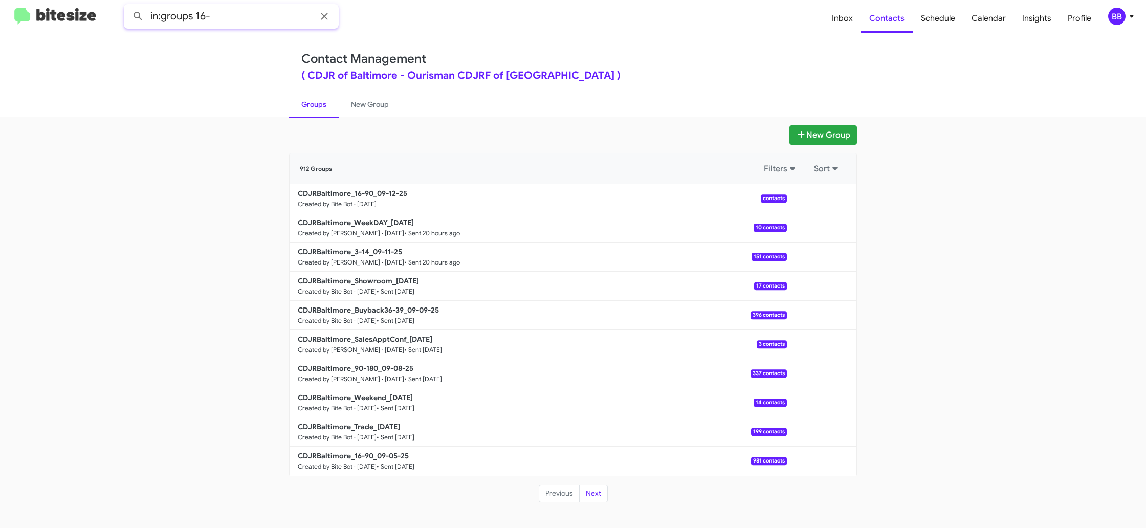
type input "in:groups 16-"
click at [128, 6] on button at bounding box center [138, 16] width 20 height 20
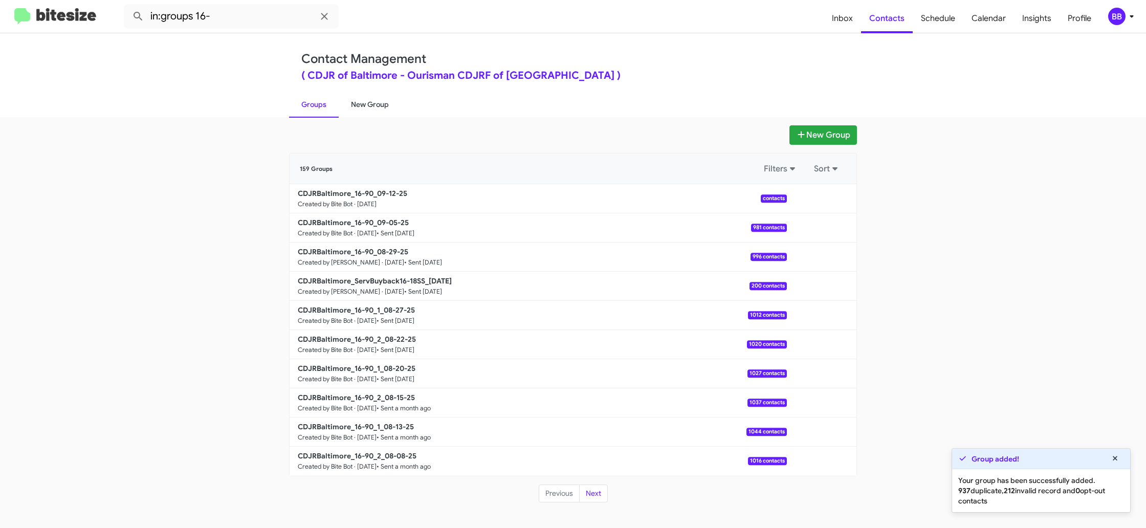
drag, startPoint x: 363, startPoint y: 106, endPoint x: 329, endPoint y: 107, distance: 33.8
click at [363, 106] on link "New Group" at bounding box center [370, 104] width 62 height 27
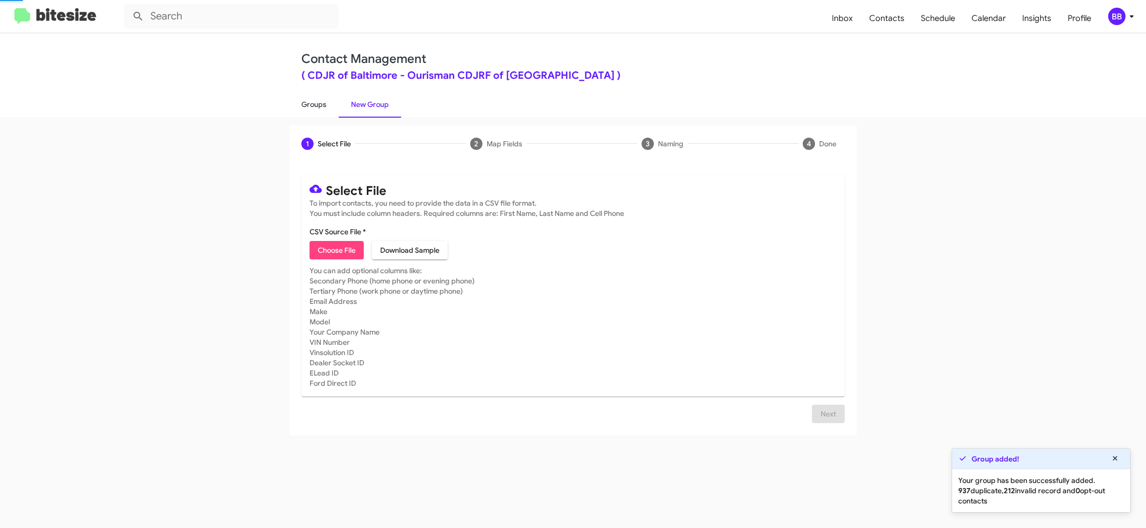
click at [329, 107] on link "Groups" at bounding box center [314, 104] width 50 height 27
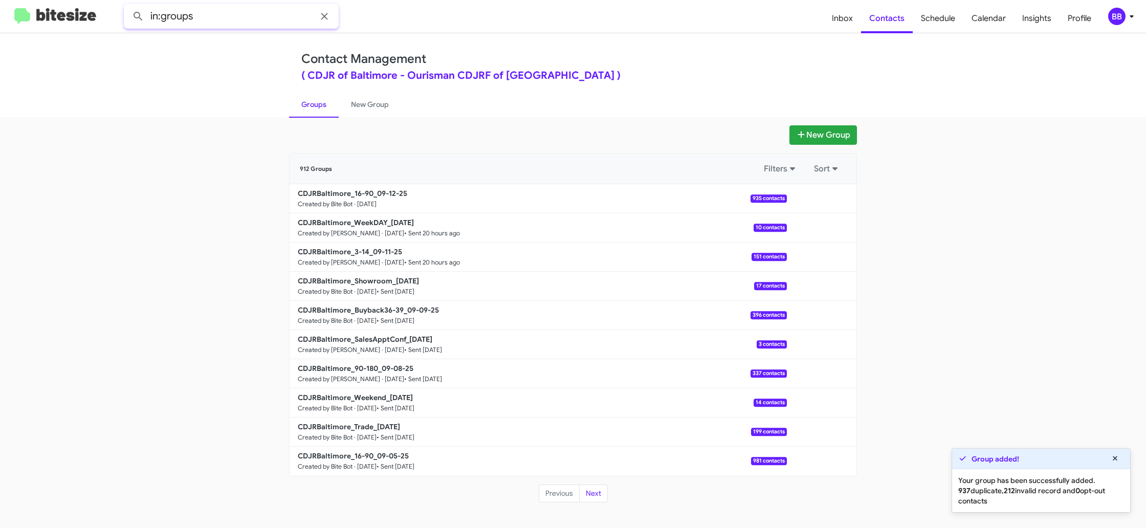
click at [248, 23] on input "in:groups" at bounding box center [231, 16] width 215 height 25
type input "in:groups 16-90"
click at [128, 6] on button at bounding box center [138, 16] width 20 height 20
drag, startPoint x: 367, startPoint y: 108, endPoint x: 333, endPoint y: 104, distance: 35.0
click at [367, 108] on link "New Group" at bounding box center [370, 104] width 62 height 27
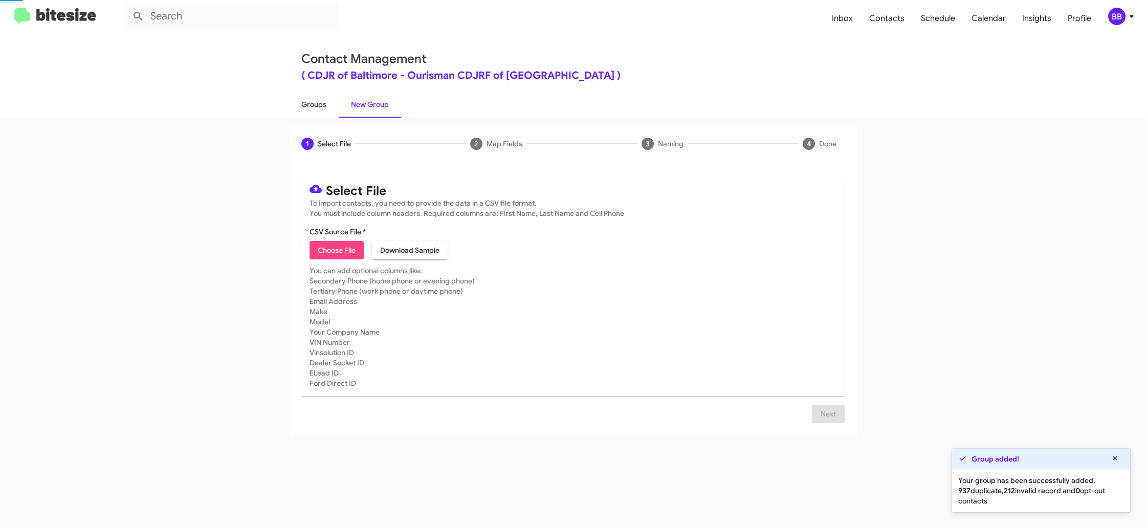
click at [327, 104] on link "Groups" at bounding box center [314, 104] width 50 height 27
type input "in:groups"
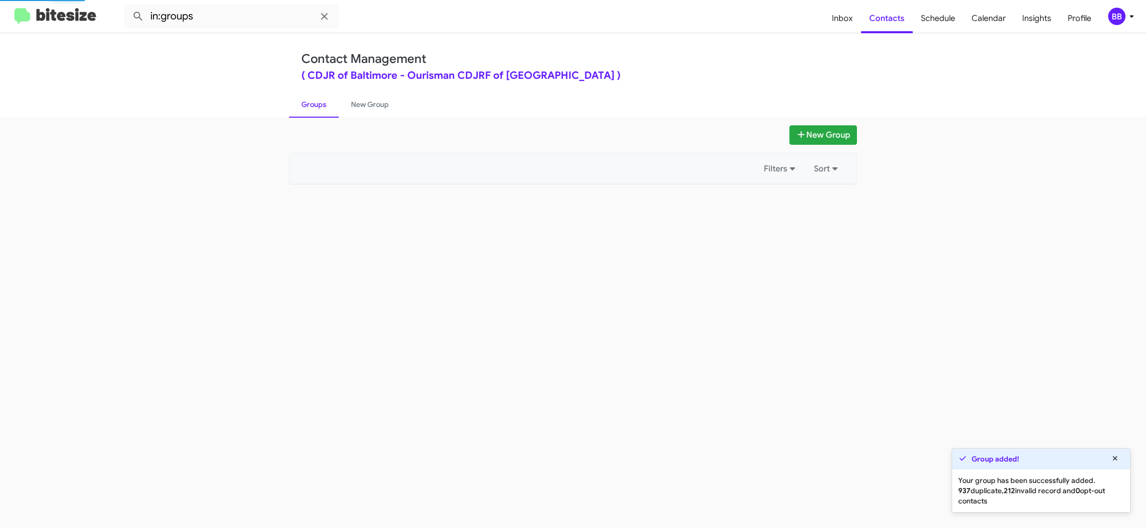
drag, startPoint x: 327, startPoint y: 104, endPoint x: 706, endPoint y: 172, distance: 385.2
click at [327, 104] on link "Groups" at bounding box center [314, 104] width 50 height 27
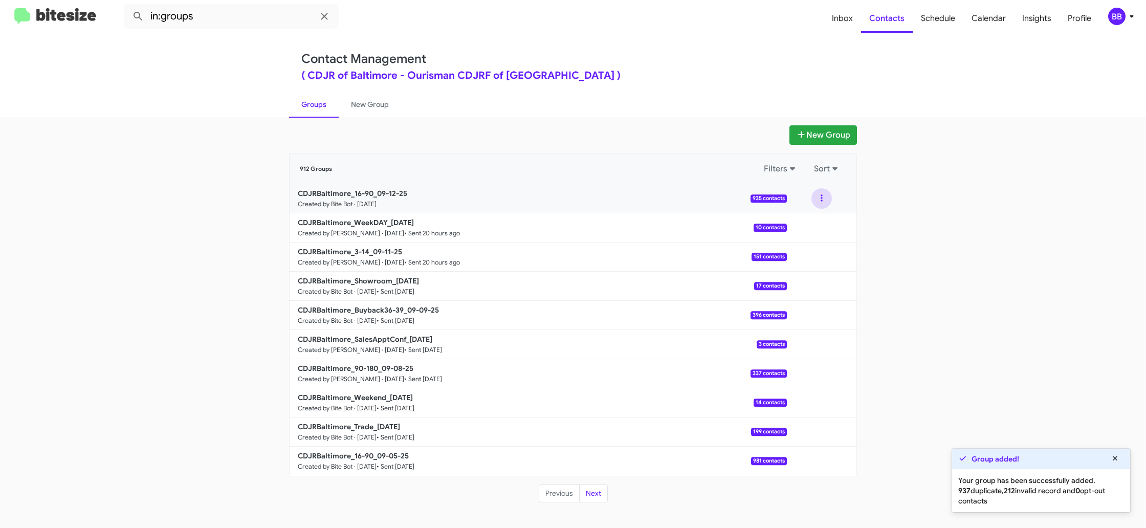
click at [820, 203] on button at bounding box center [821, 198] width 20 height 20
click at [817, 218] on button "View contacts" at bounding box center [791, 226] width 82 height 25
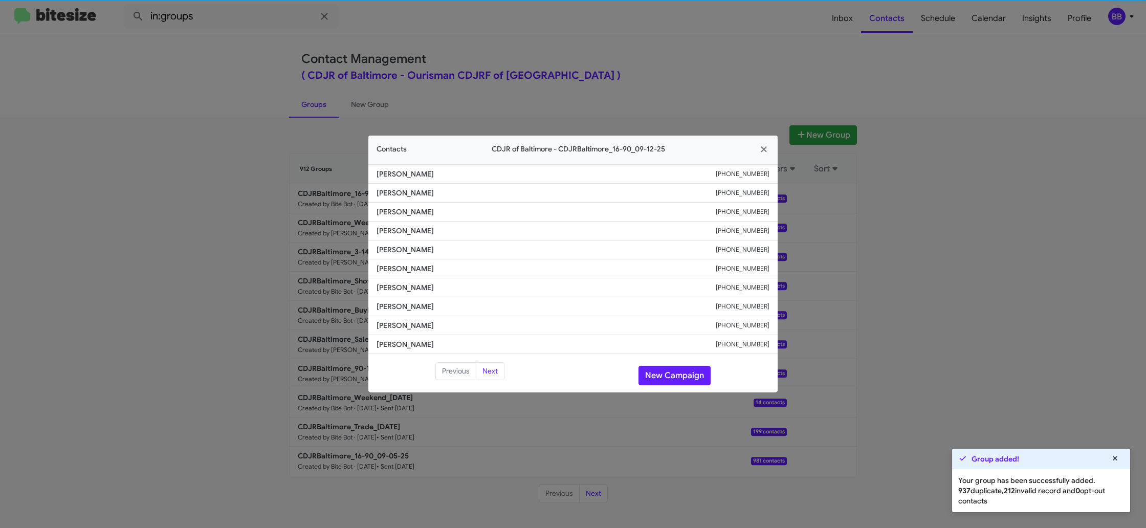
click at [399, 274] on li "Melvin Pearson +14076761240" at bounding box center [572, 268] width 409 height 19
copy span "Melvin Pearson"
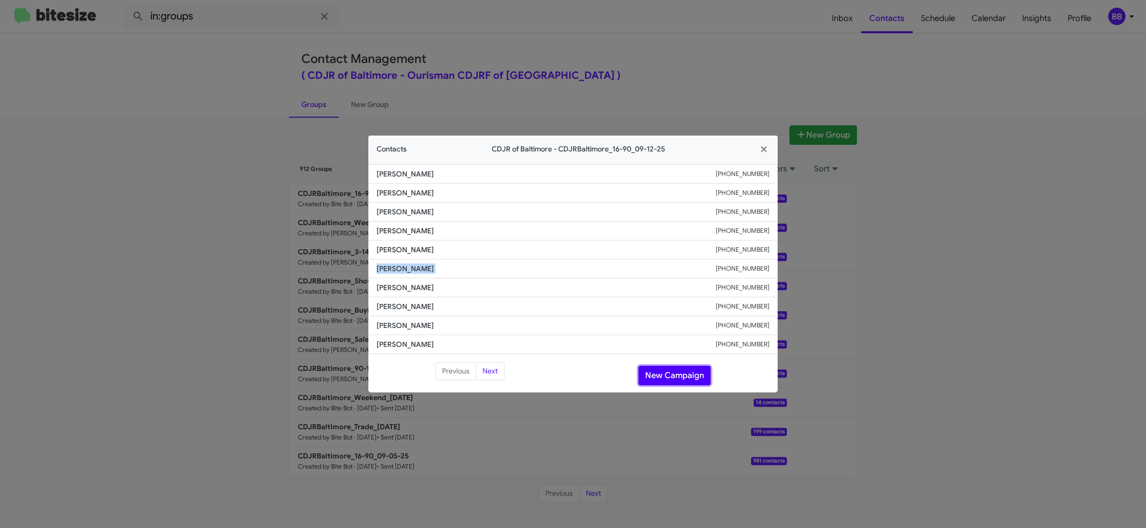
click at [650, 373] on button "New Campaign" at bounding box center [675, 375] width 72 height 19
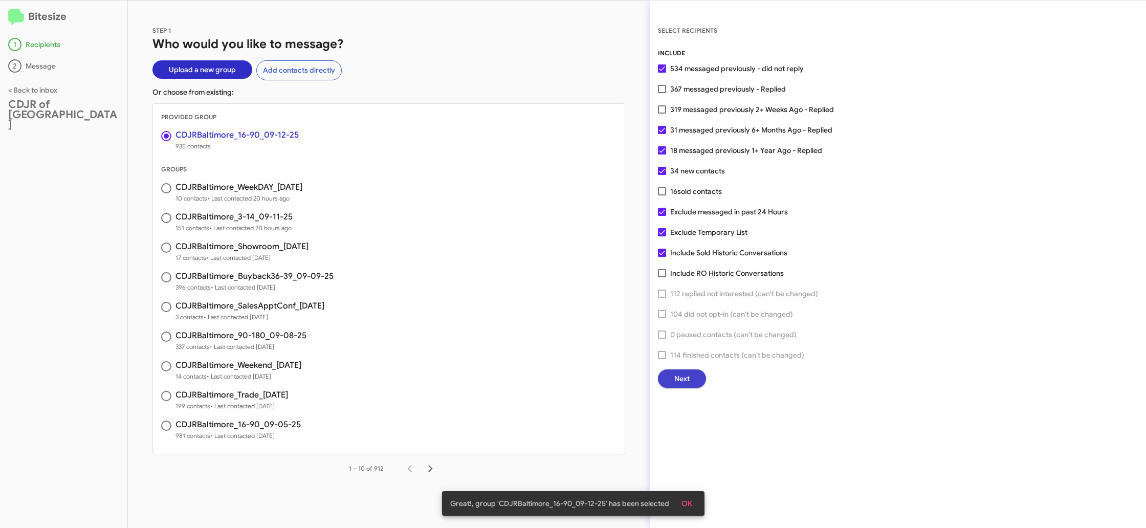
click at [671, 384] on button "Next" at bounding box center [682, 378] width 48 height 18
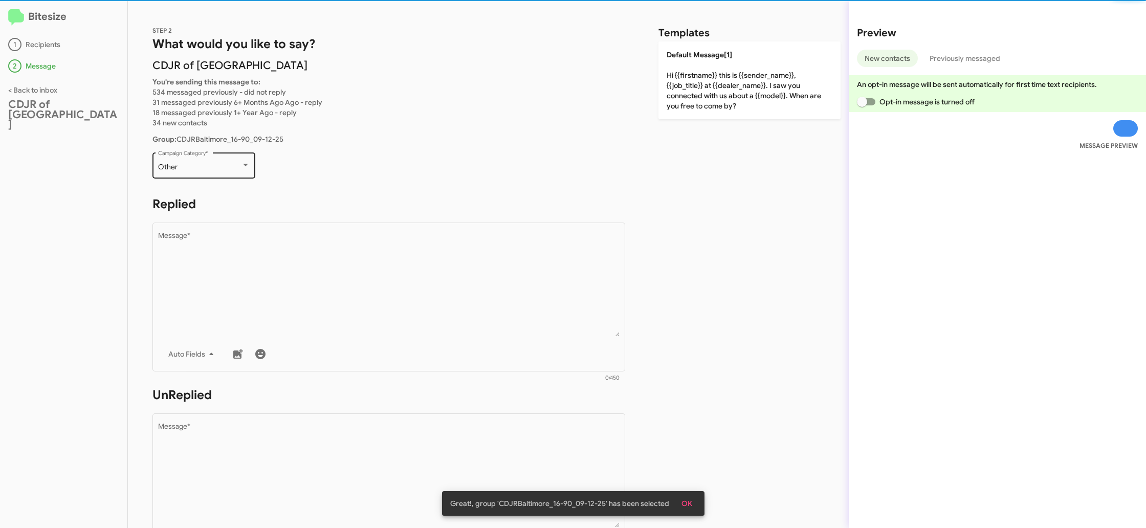
click at [212, 162] on div "Other Campaign Category *" at bounding box center [204, 164] width 92 height 28
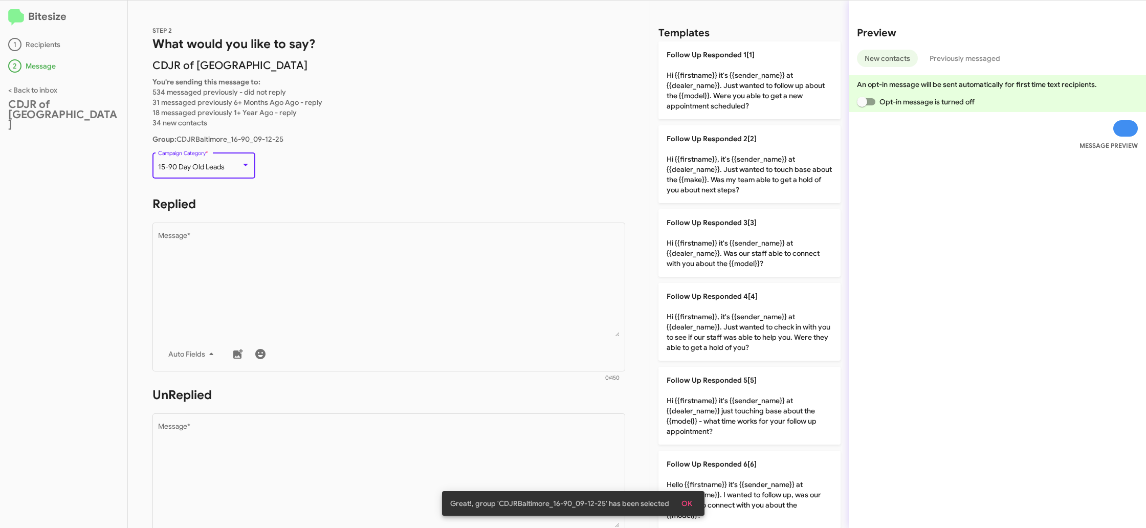
scroll to position [21, 0]
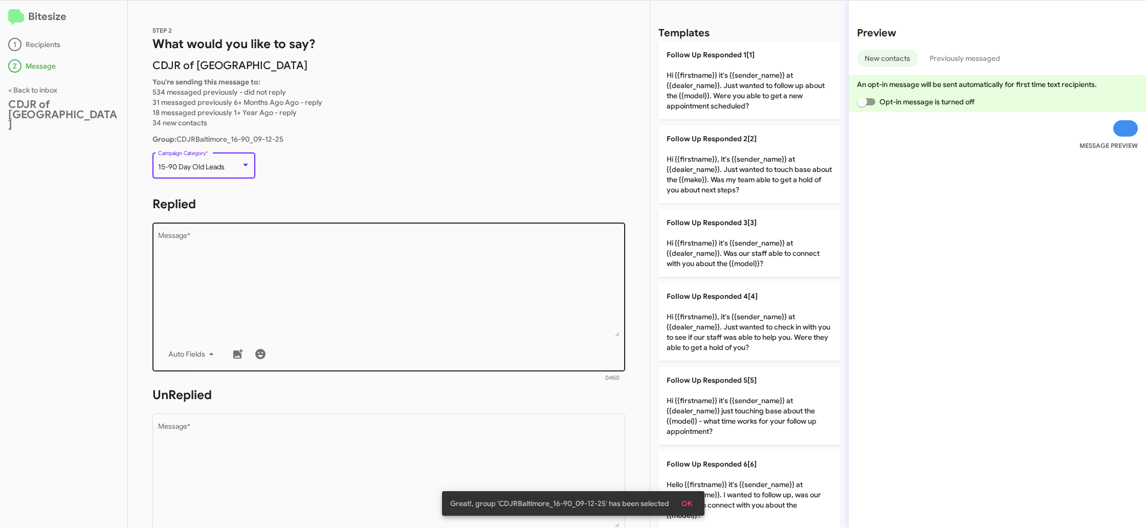
click at [324, 295] on textarea "Message *" at bounding box center [389, 284] width 462 height 104
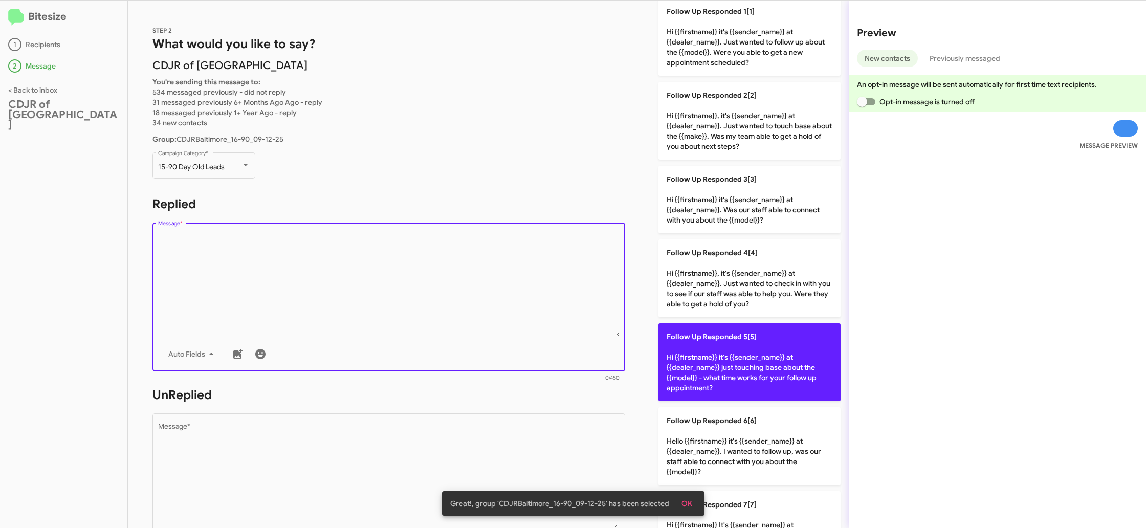
scroll to position [332, 0]
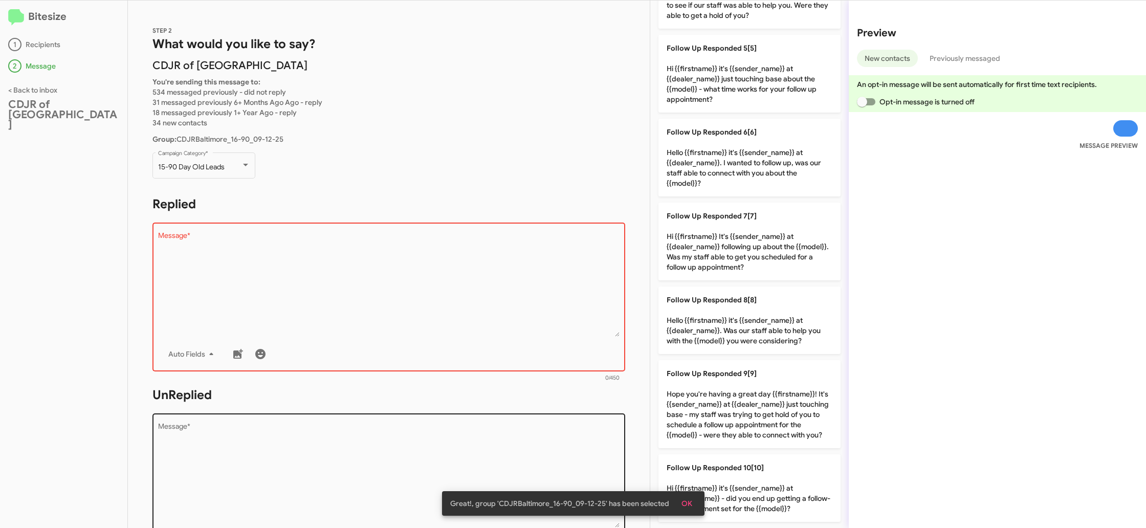
drag, startPoint x: 765, startPoint y: 402, endPoint x: 537, endPoint y: 424, distance: 229.2
click at [740, 402] on p "Follow Up Responded 9[9] Hope you're having a great day {{firstname}}! It's {{s…" at bounding box center [749, 404] width 182 height 88
type textarea "Hope you're having a great day {{firstname}}! It's {{sender_name}} at {{dealer_…"
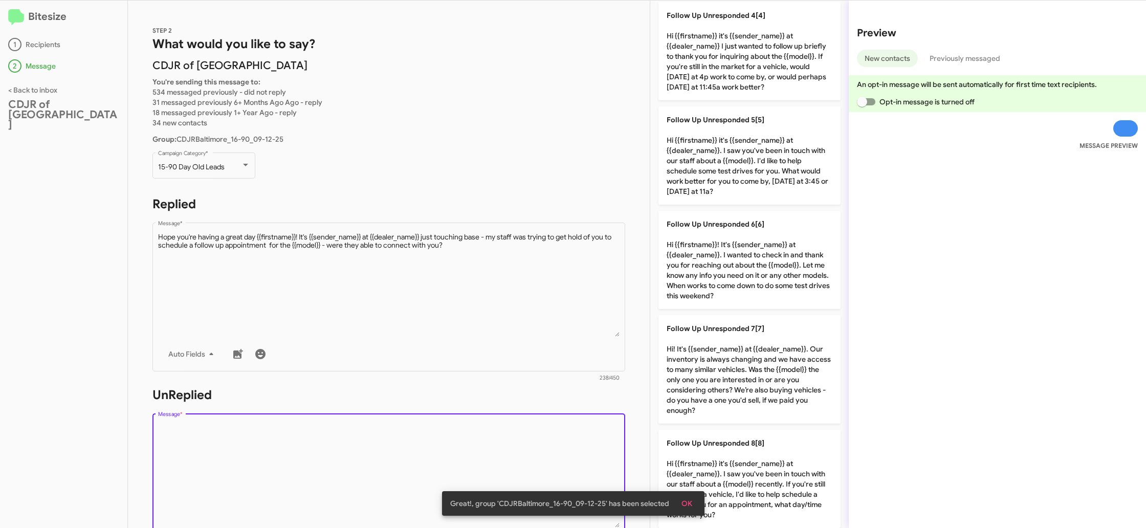
click at [534, 424] on textarea "Message *" at bounding box center [389, 475] width 462 height 104
click at [534, 425] on textarea "Message *" at bounding box center [389, 475] width 462 height 104
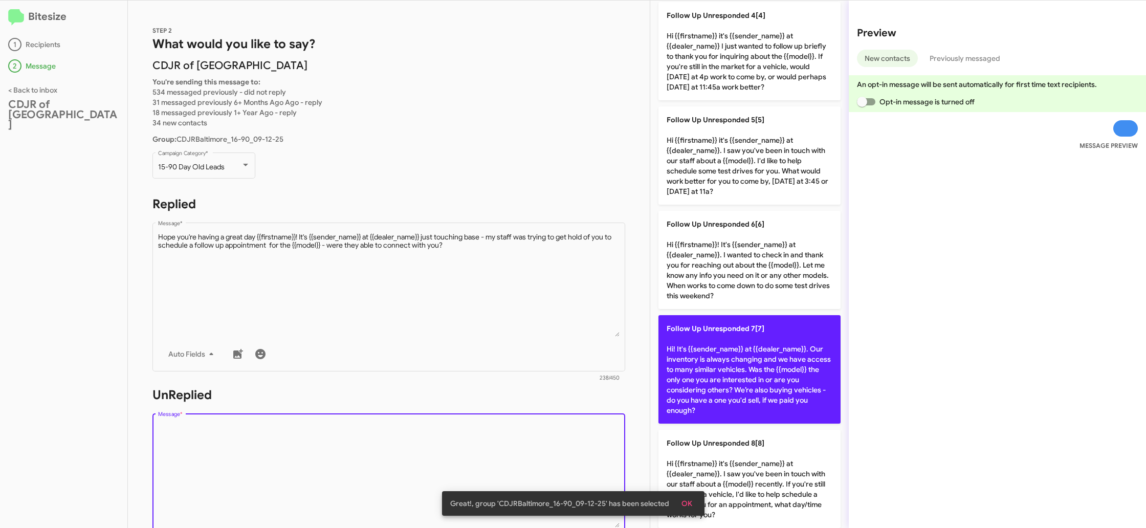
drag, startPoint x: 534, startPoint y: 425, endPoint x: 687, endPoint y: 384, distance: 158.5
click at [534, 425] on textarea "Message *" at bounding box center [389, 475] width 462 height 104
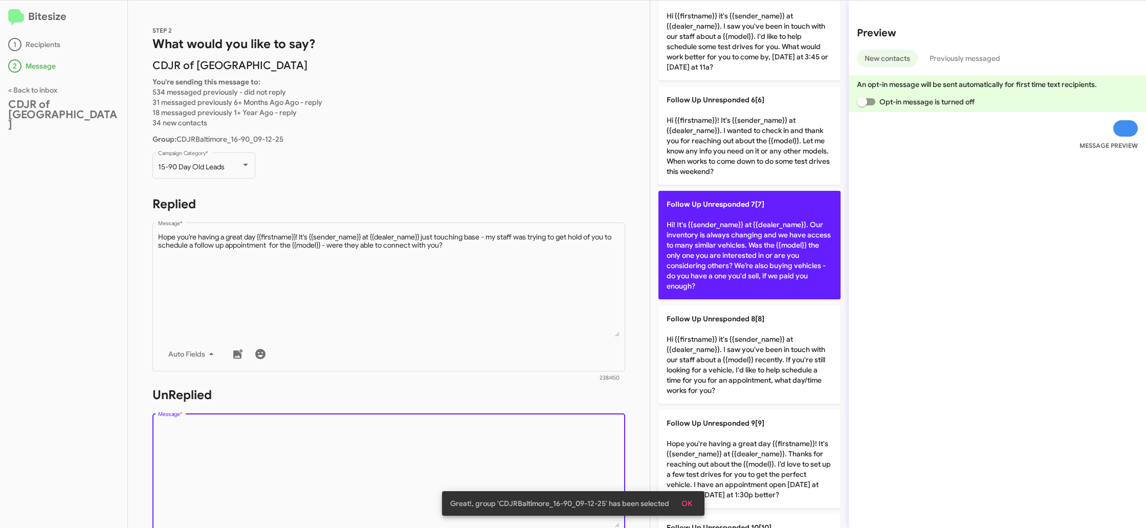
scroll to position [662, 0]
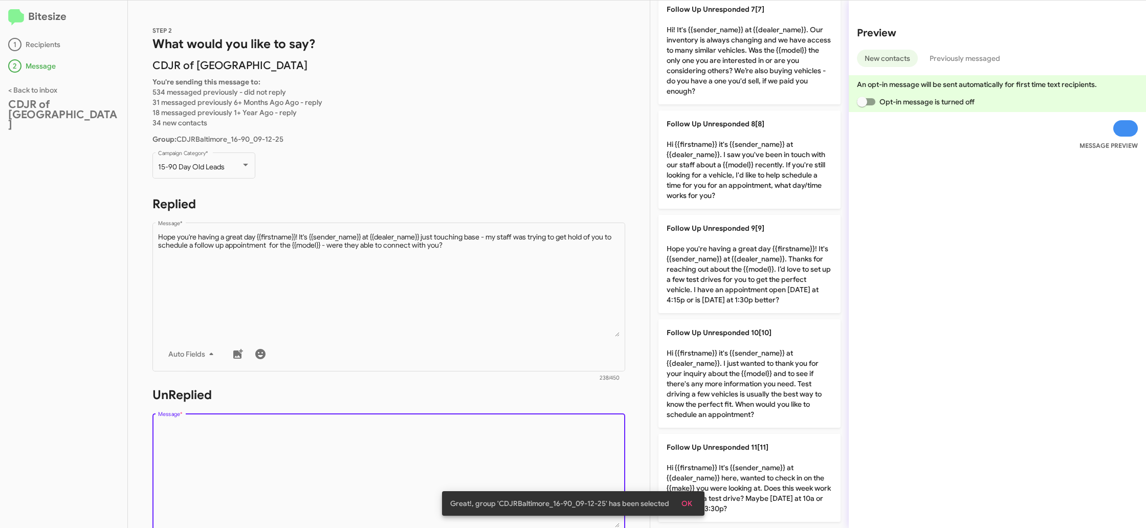
drag, startPoint x: 741, startPoint y: 294, endPoint x: 636, endPoint y: 296, distance: 104.9
click at [741, 294] on p "Follow Up Unresponded 9[9] Hope you're having a great day {{firstname}}! It's {…" at bounding box center [749, 264] width 182 height 98
type textarea "Hope you're having a great day {{firstname}}! It's {{sender_name}} at {{dealer_…"
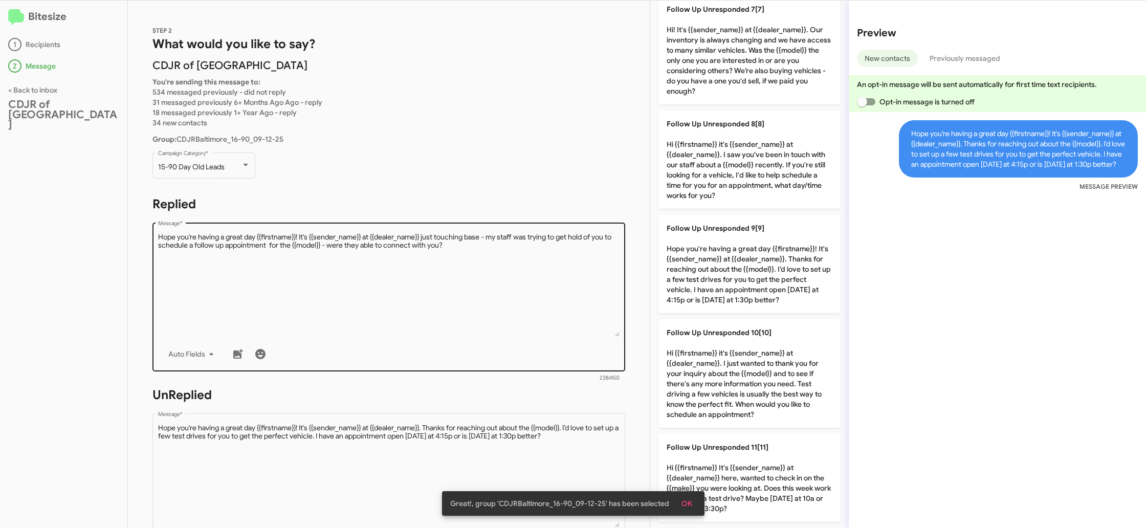
scroll to position [369, 0]
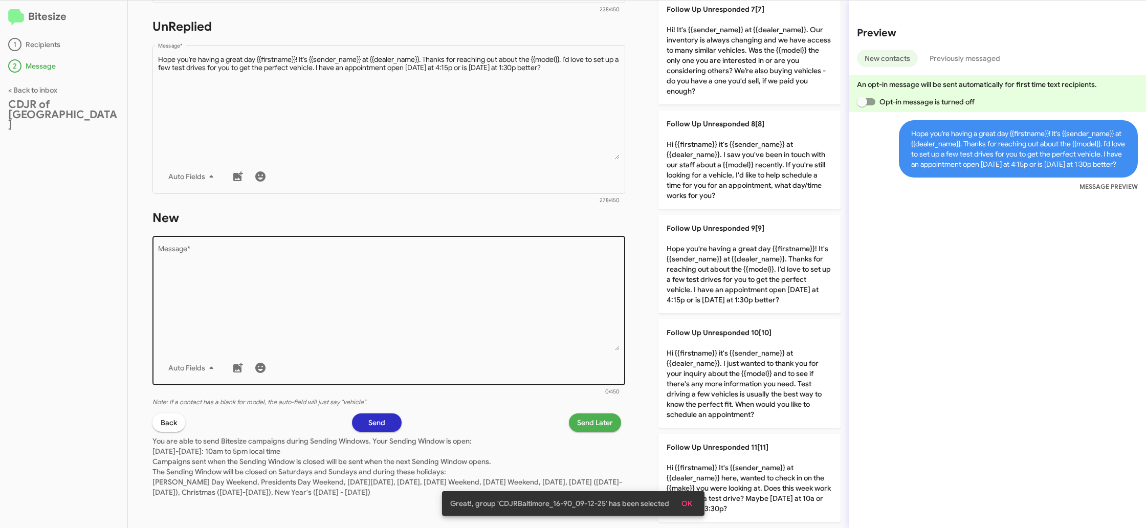
click at [550, 337] on textarea "Message *" at bounding box center [389, 298] width 462 height 104
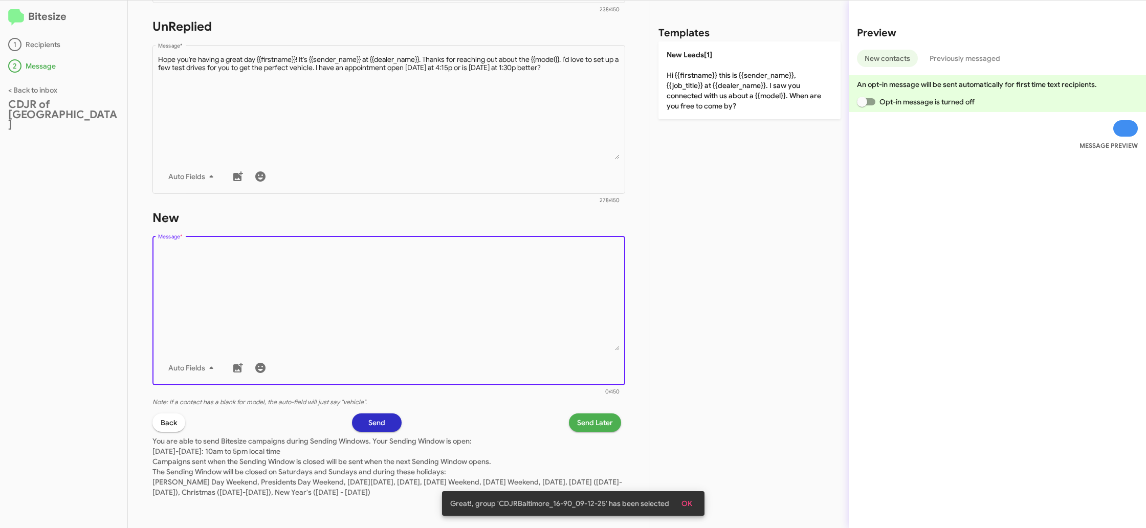
scroll to position [0, 0]
drag, startPoint x: 550, startPoint y: 337, endPoint x: 653, endPoint y: 184, distance: 184.8
click at [555, 326] on textarea "Message *" at bounding box center [389, 298] width 462 height 104
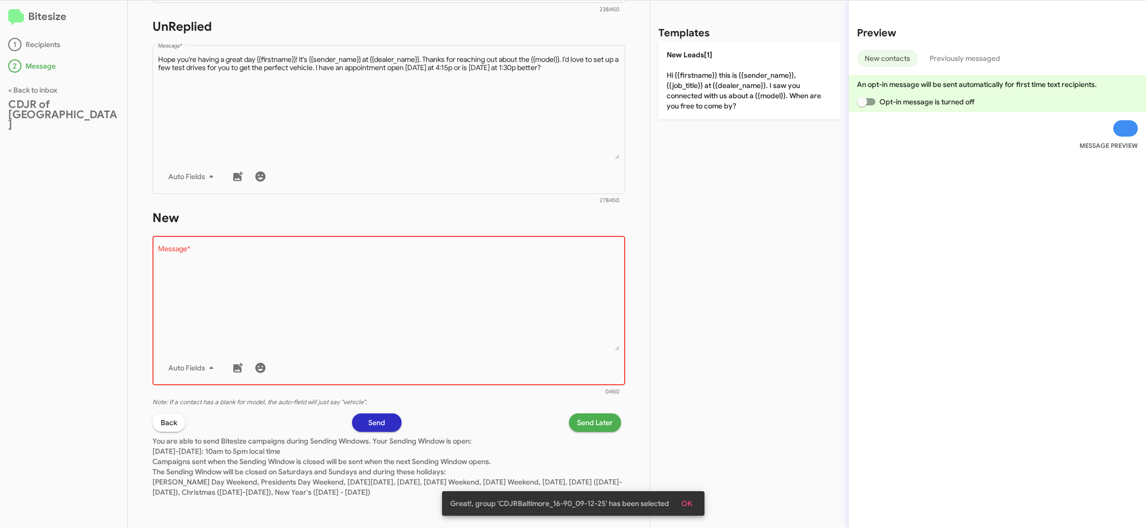
drag, startPoint x: 717, startPoint y: 110, endPoint x: 710, endPoint y: 98, distance: 14.2
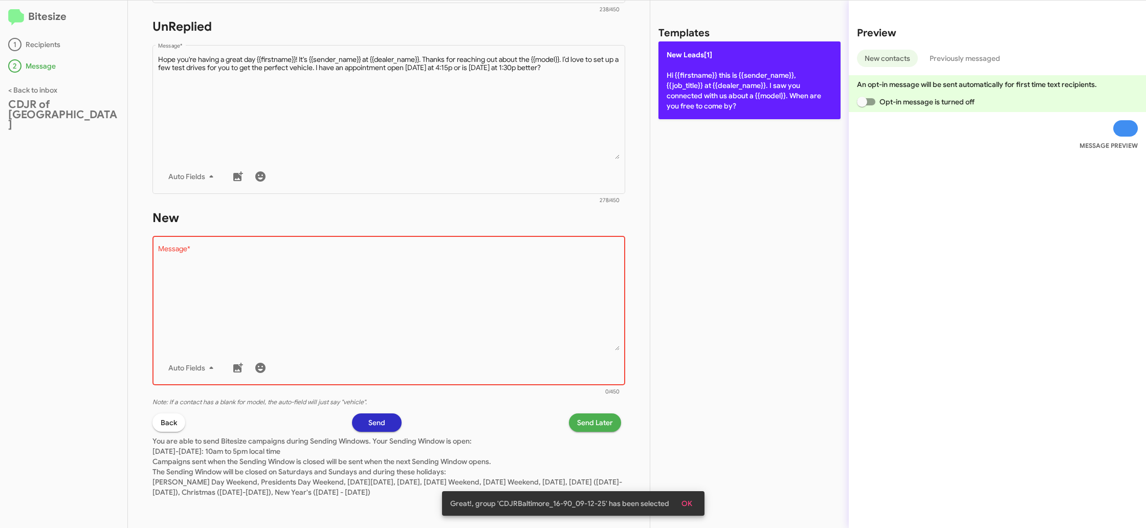
click at [716, 110] on div "Templates New Leads[1] Hi {{firstname}} this is {{sender_name}}, {{job_title}} …" at bounding box center [749, 264] width 199 height 527
click at [710, 98] on p "New Leads[1] Hi {{firstname}} this is {{sender_name}}, {{job_title}} at {{deale…" at bounding box center [749, 80] width 182 height 78
type textarea "Hi {{firstname}} this is {{sender_name}}, {{job_title}} at {{dealer_name}}. I s…"
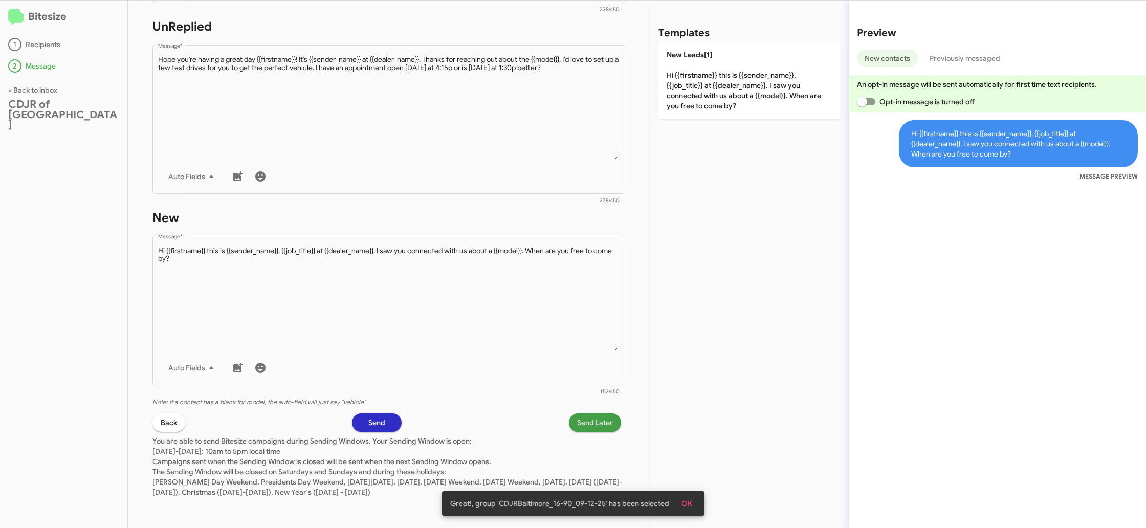
click at [582, 425] on span "Send Later" at bounding box center [595, 422] width 36 height 18
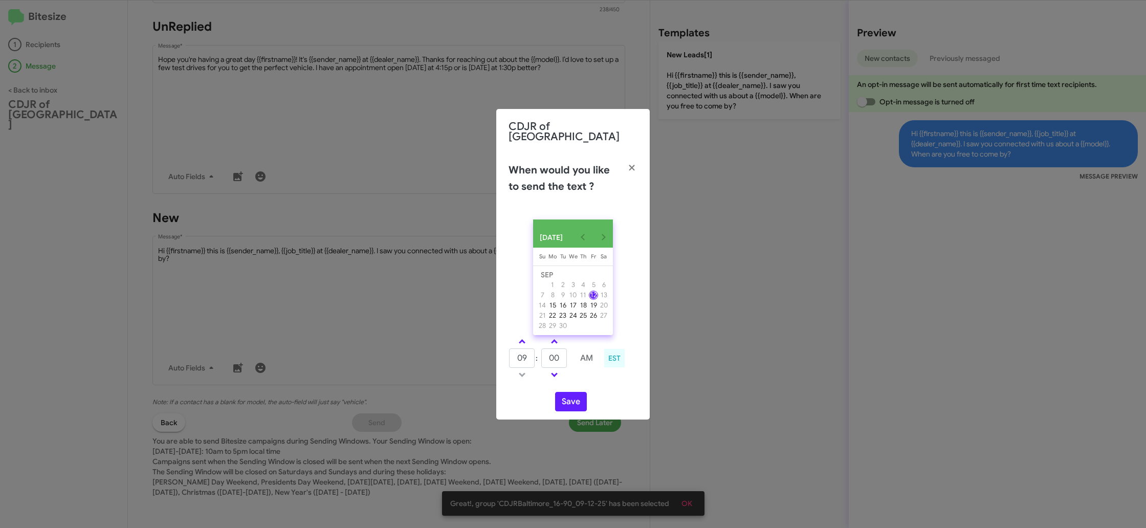
click at [517, 336] on link at bounding box center [522, 342] width 18 height 12
type input "10"
click at [557, 354] on input "00" at bounding box center [554, 357] width 26 height 19
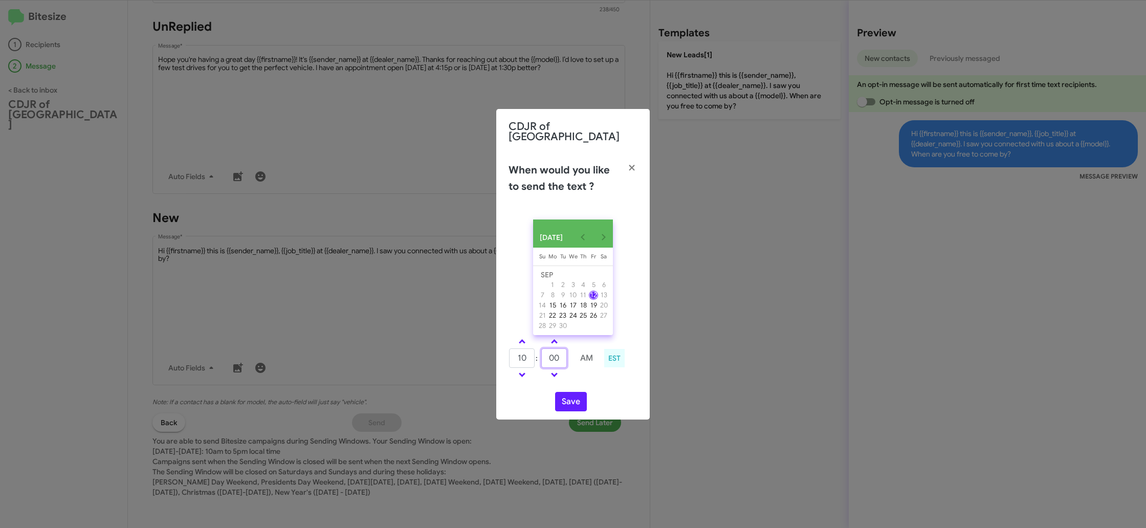
click at [557, 354] on input "00" at bounding box center [554, 357] width 26 height 19
type input "33"
drag, startPoint x: 599, startPoint y: 375, endPoint x: 584, endPoint y: 391, distance: 22.1
click at [598, 375] on td at bounding box center [586, 374] width 27 height 13
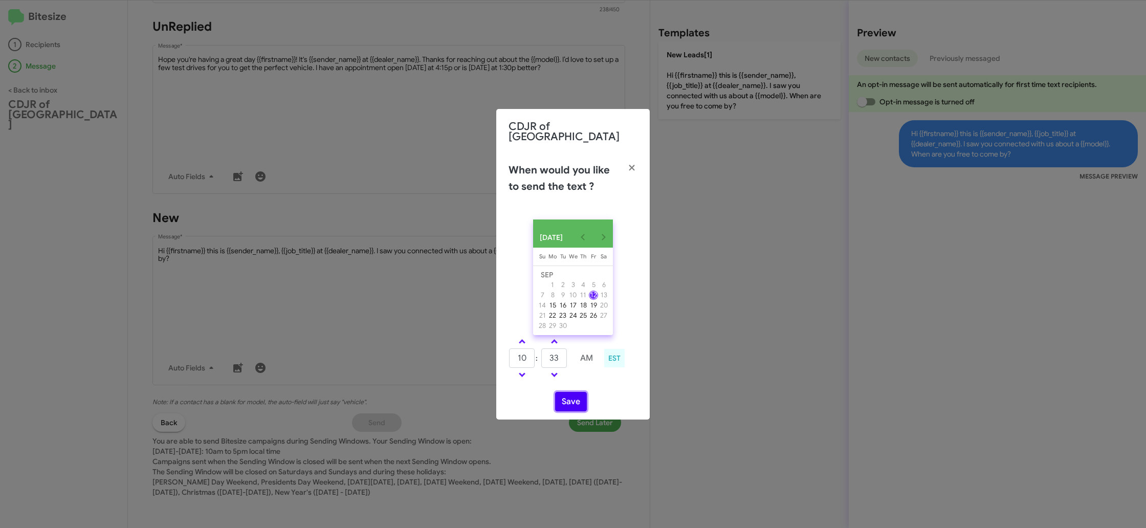
click at [582, 395] on button "Save" at bounding box center [571, 401] width 32 height 19
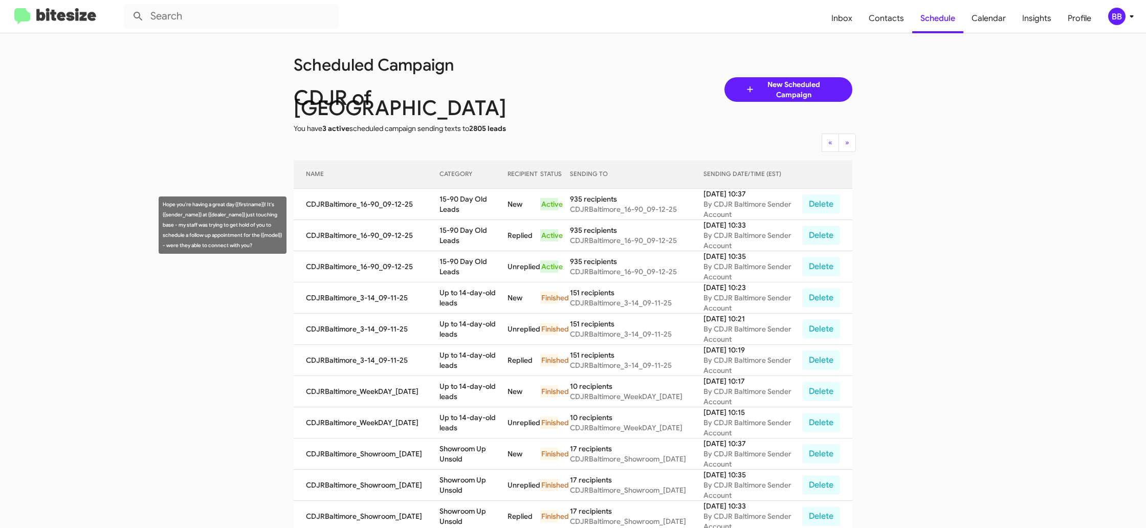
click at [481, 227] on td "15-90 Day Old Leads" at bounding box center [473, 235] width 69 height 31
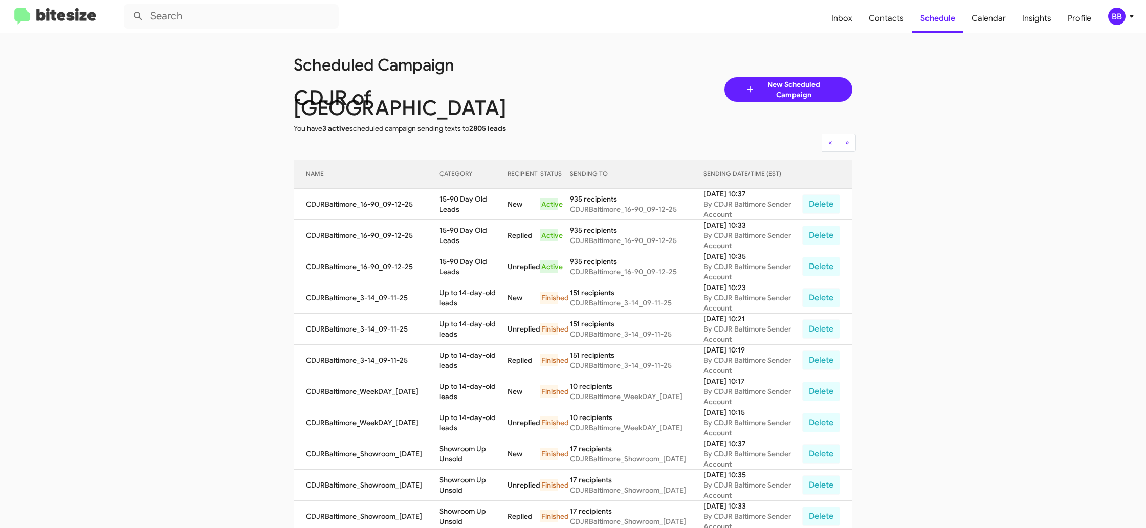
click at [1127, 13] on icon at bounding box center [1132, 16] width 12 height 12
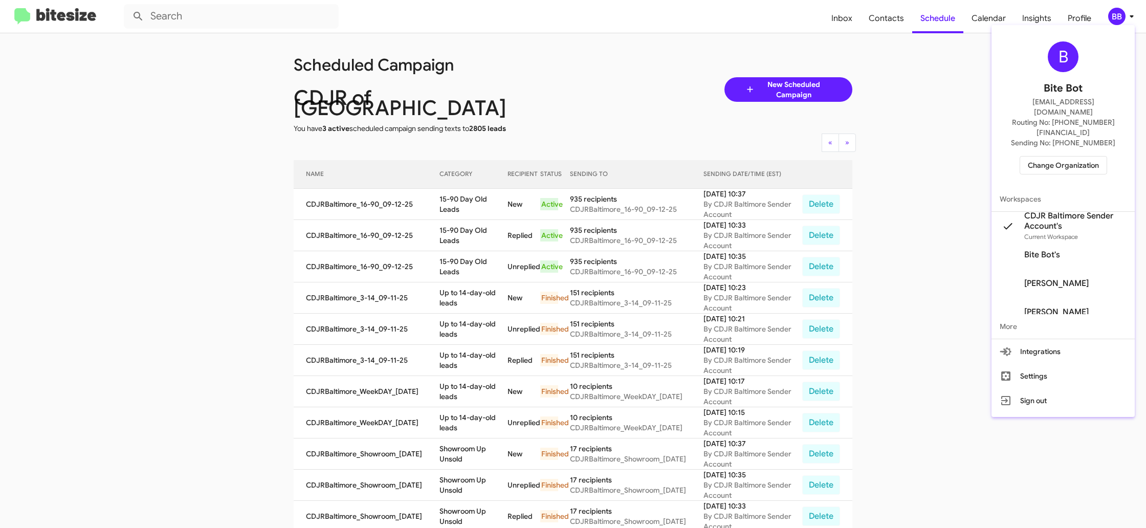
click at [1041, 157] on span "Change Organization" at bounding box center [1063, 165] width 71 height 17
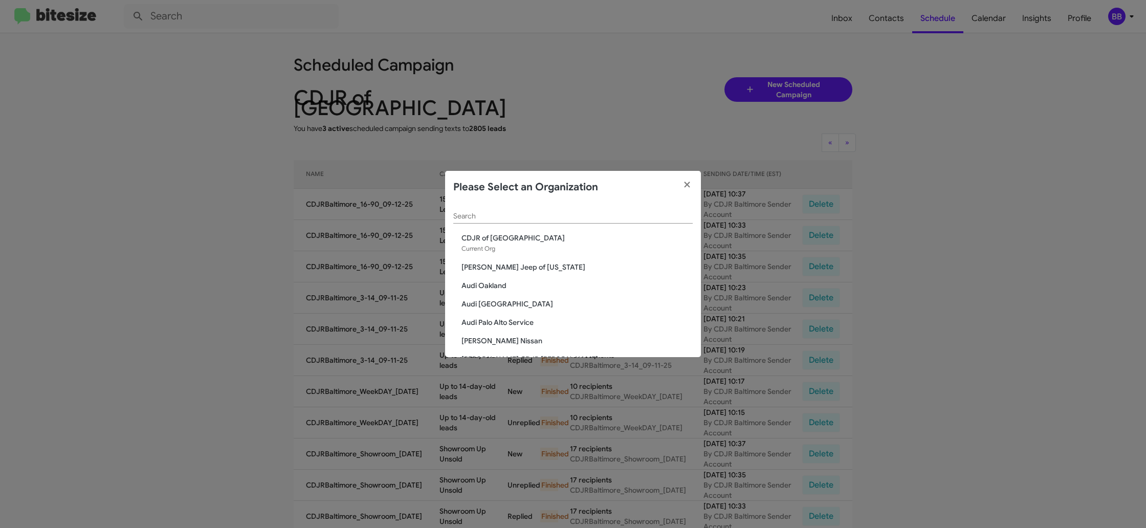
click at [458, 215] on input "Search" at bounding box center [572, 216] width 239 height 8
type input "bal"
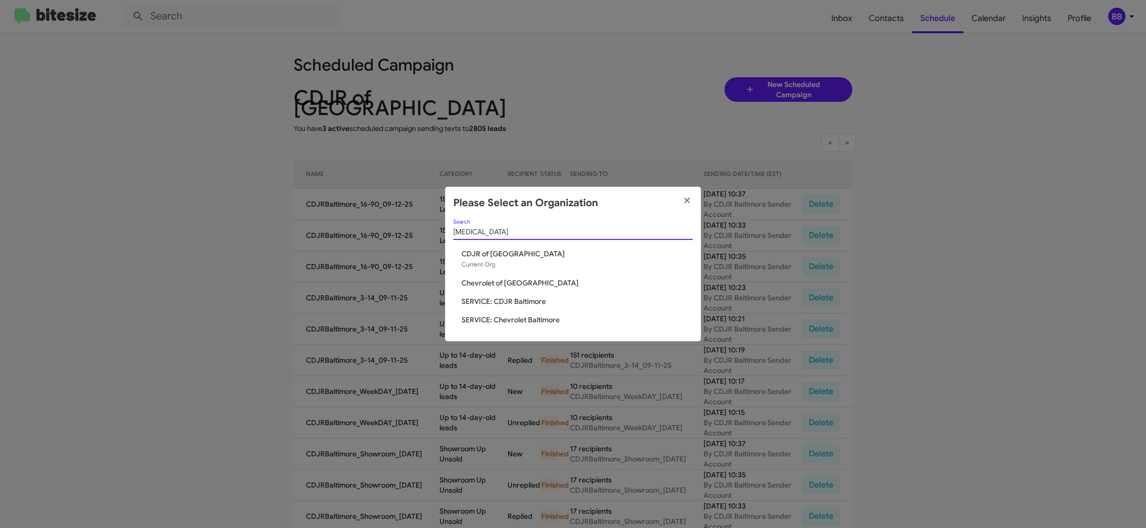
click at [487, 283] on span "Chevrolet of Baltimore" at bounding box center [576, 283] width 231 height 10
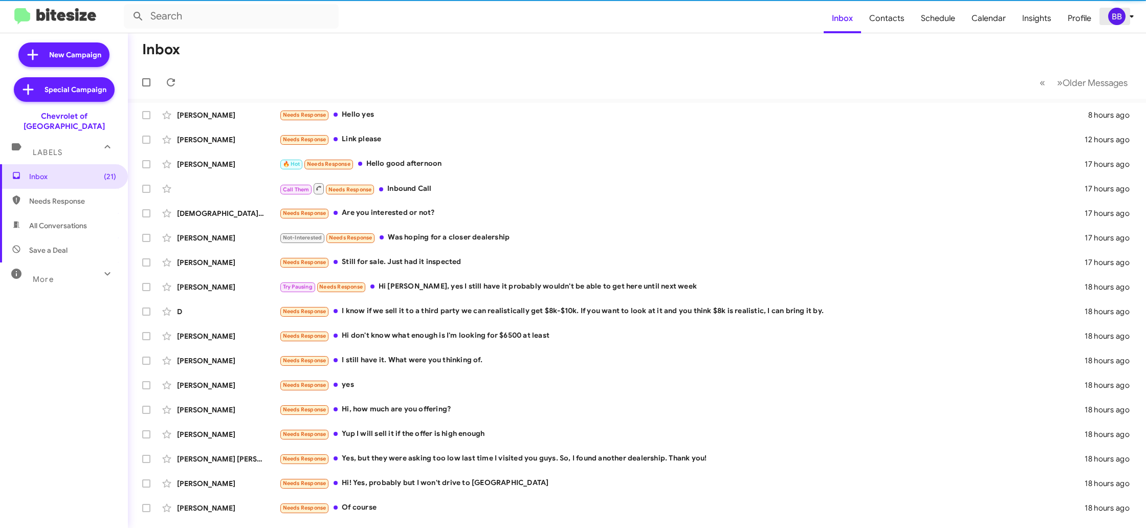
click at [1112, 16] on div "BB" at bounding box center [1116, 16] width 17 height 17
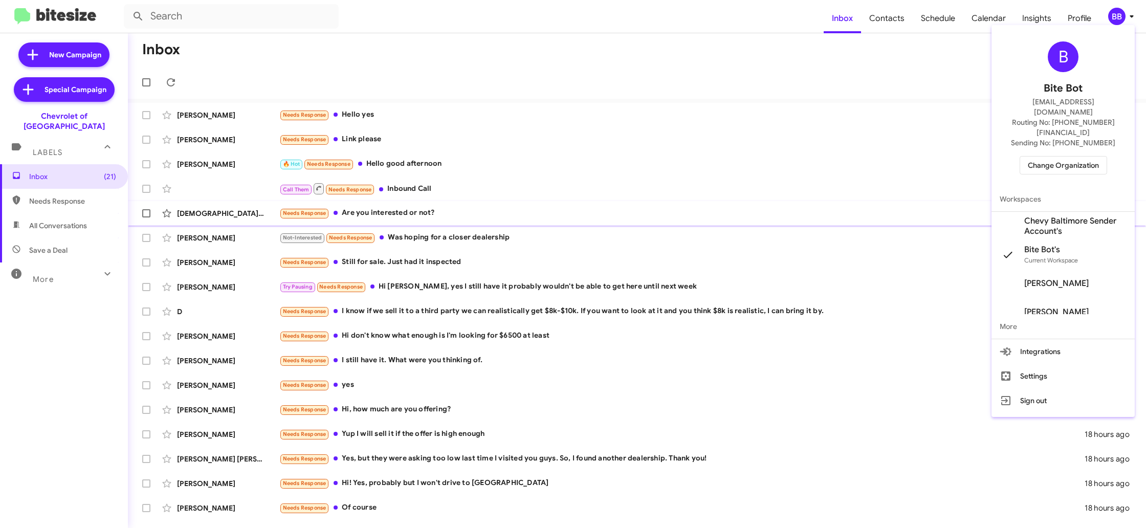
click at [1039, 216] on span "Chevy Baltimore Sender Account's" at bounding box center [1075, 226] width 102 height 20
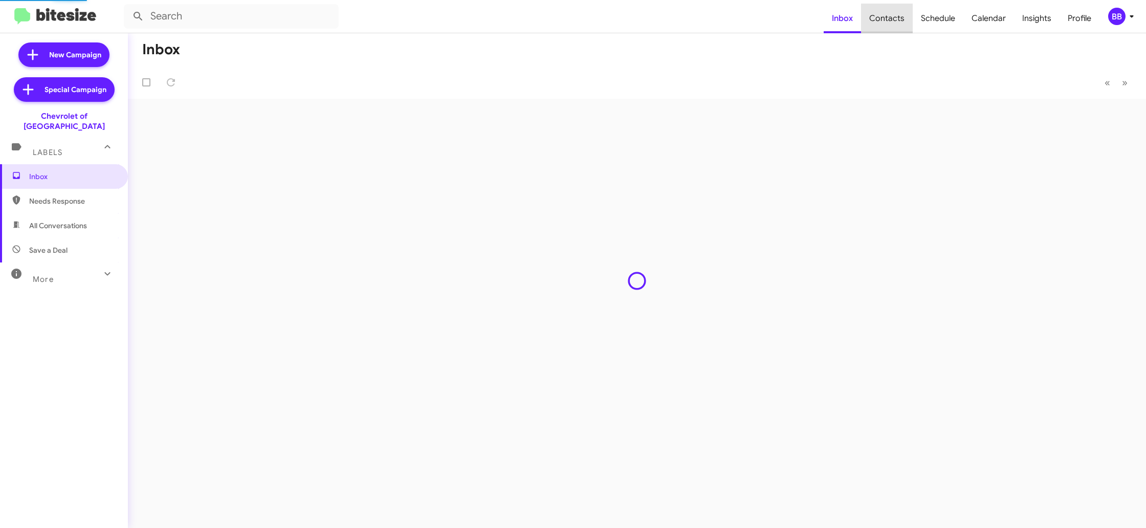
click at [896, 24] on span "Contacts" at bounding box center [887, 19] width 52 height 30
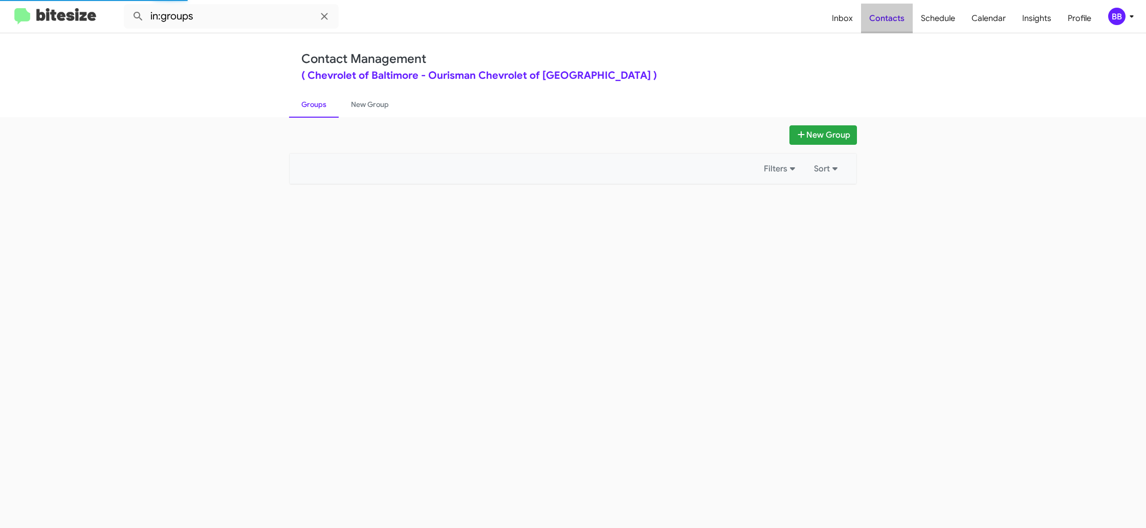
click at [896, 24] on span "Contacts" at bounding box center [887, 19] width 52 height 30
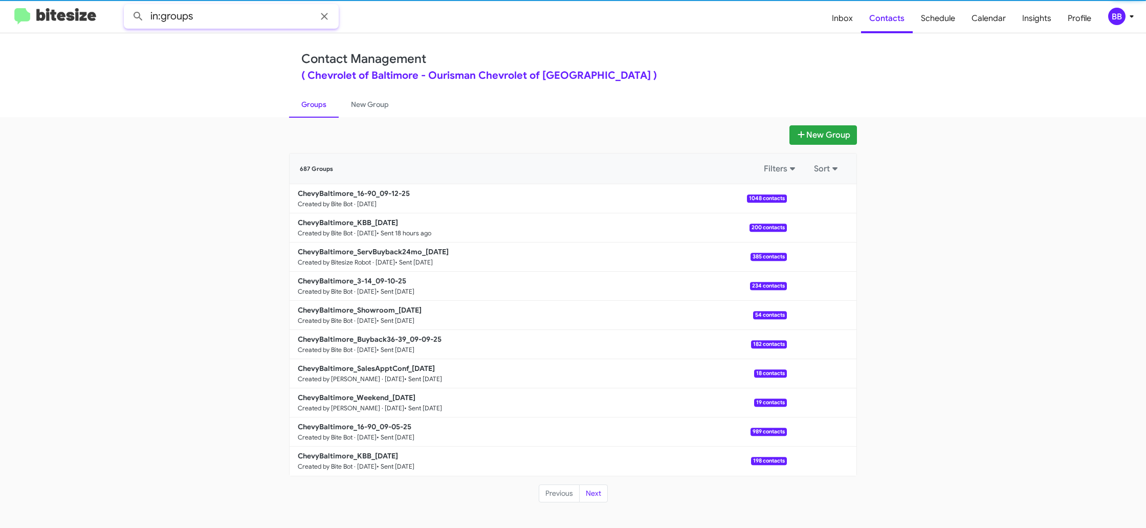
click at [229, 17] on input "in:groups" at bounding box center [231, 16] width 215 height 25
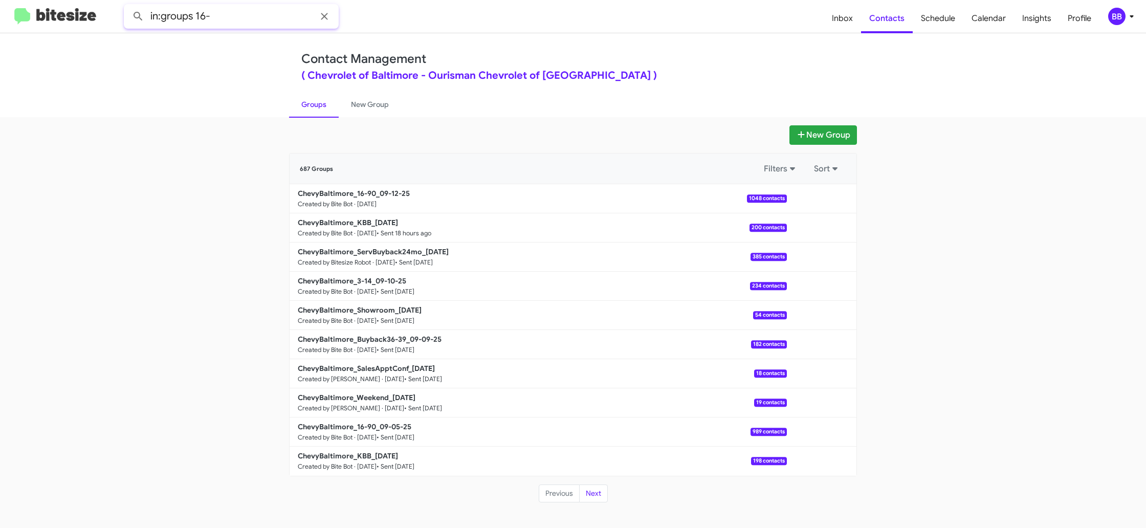
type input "in:groups 16-"
click at [128, 6] on button at bounding box center [138, 16] width 20 height 20
click at [587, 485] on button "Next" at bounding box center [593, 494] width 29 height 18
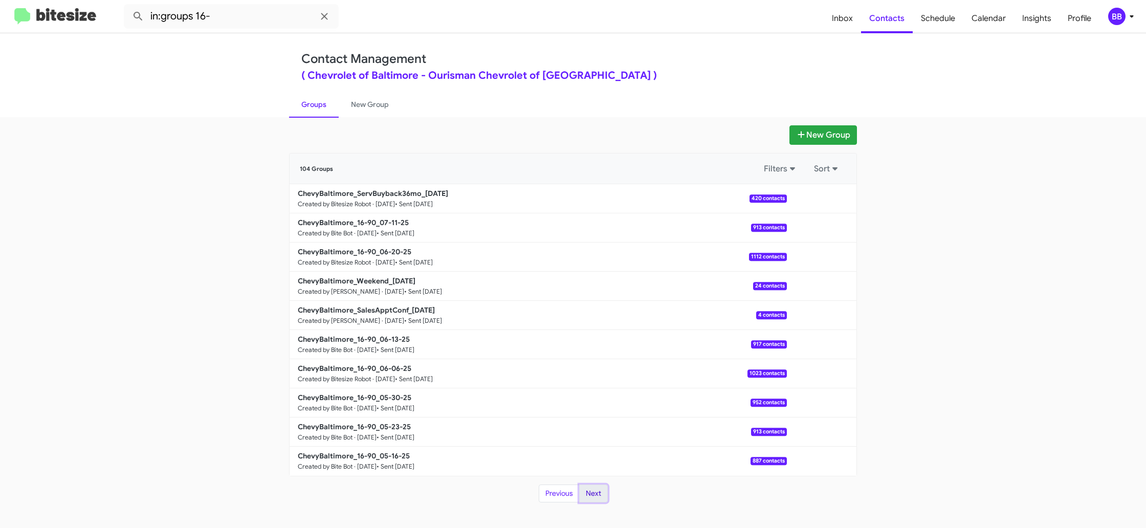
click at [592, 487] on button "Next" at bounding box center [593, 494] width 29 height 18
click at [849, 19] on span "Inbox" at bounding box center [842, 19] width 37 height 30
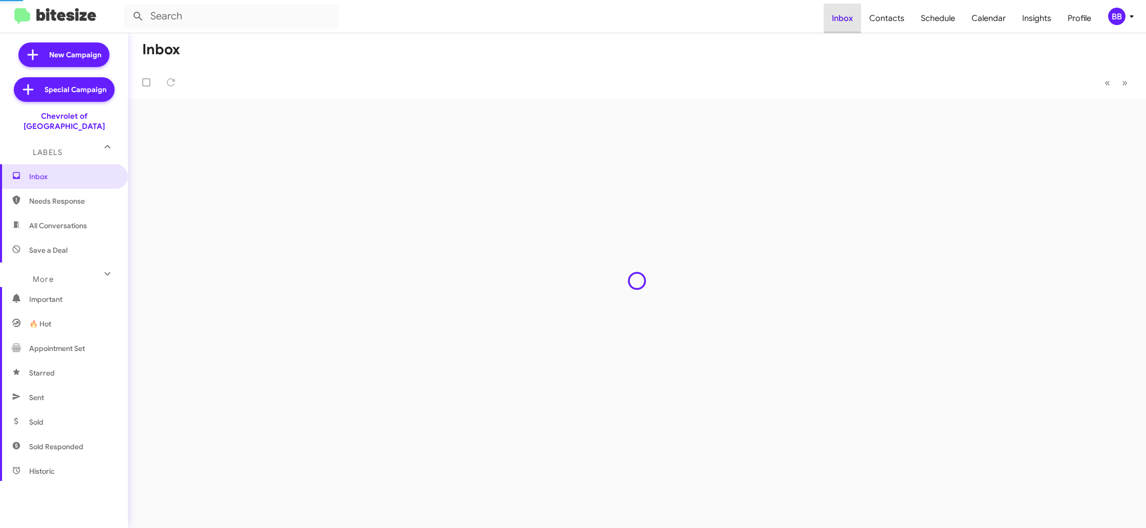
click at [849, 19] on span "Inbox" at bounding box center [842, 19] width 37 height 30
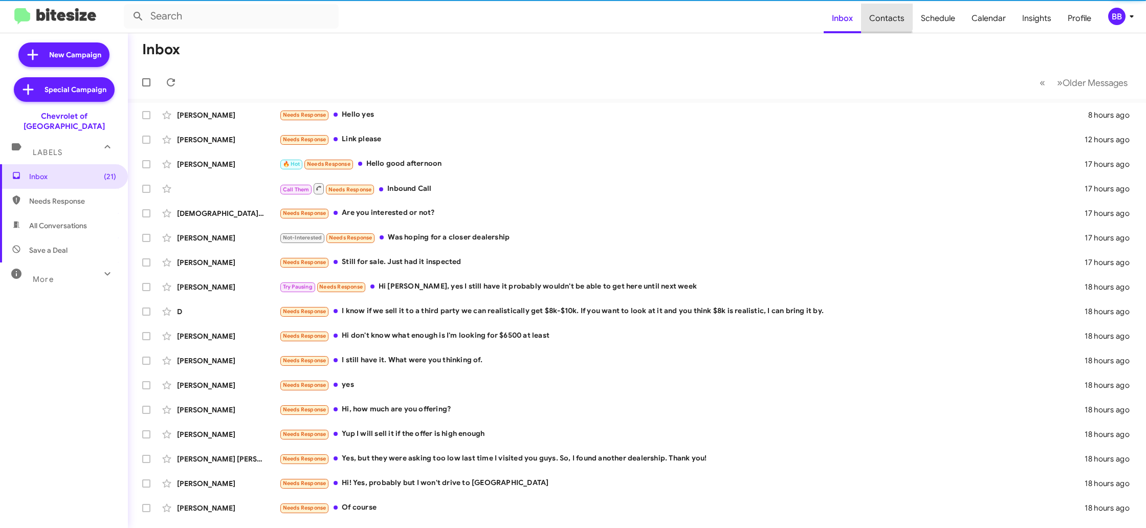
click at [874, 14] on span "Contacts" at bounding box center [887, 19] width 52 height 30
type input "in:groups"
click at [874, 14] on span "Contacts" at bounding box center [887, 19] width 52 height 30
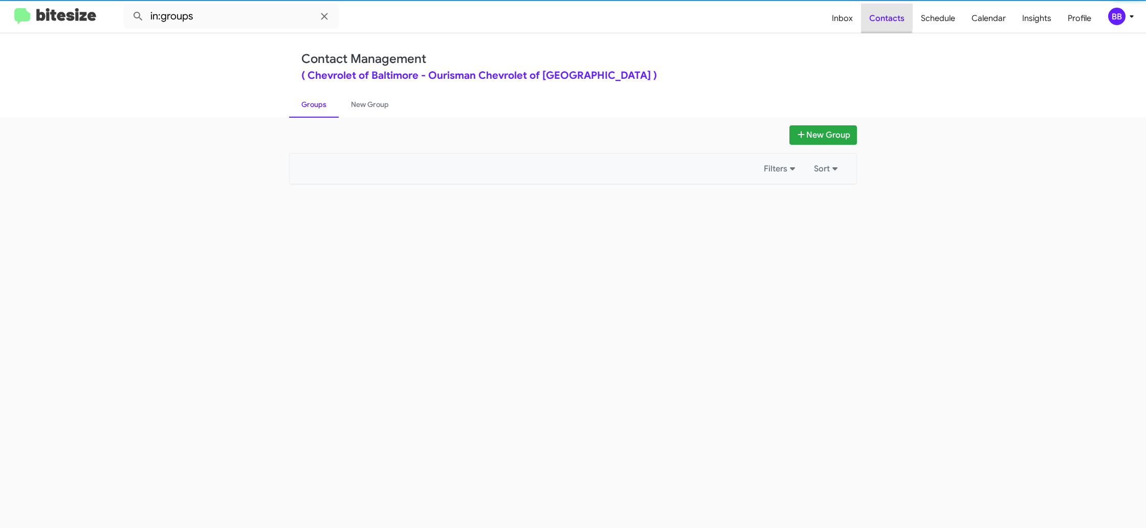
click at [874, 14] on span "Contacts" at bounding box center [887, 19] width 52 height 30
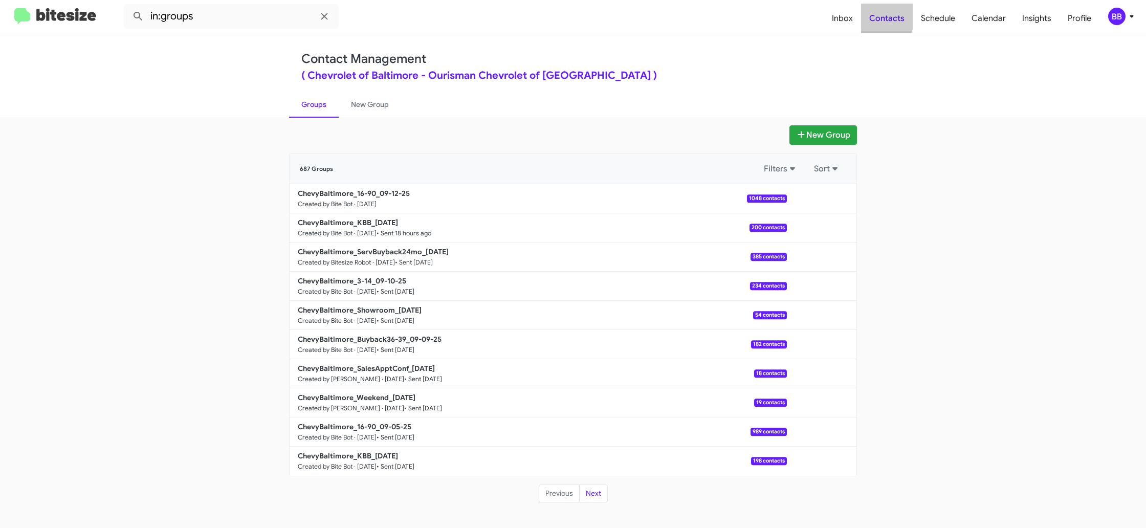
click at [874, 14] on span "Contacts" at bounding box center [887, 19] width 52 height 30
click at [1129, 24] on span "BB" at bounding box center [1123, 16] width 31 height 17
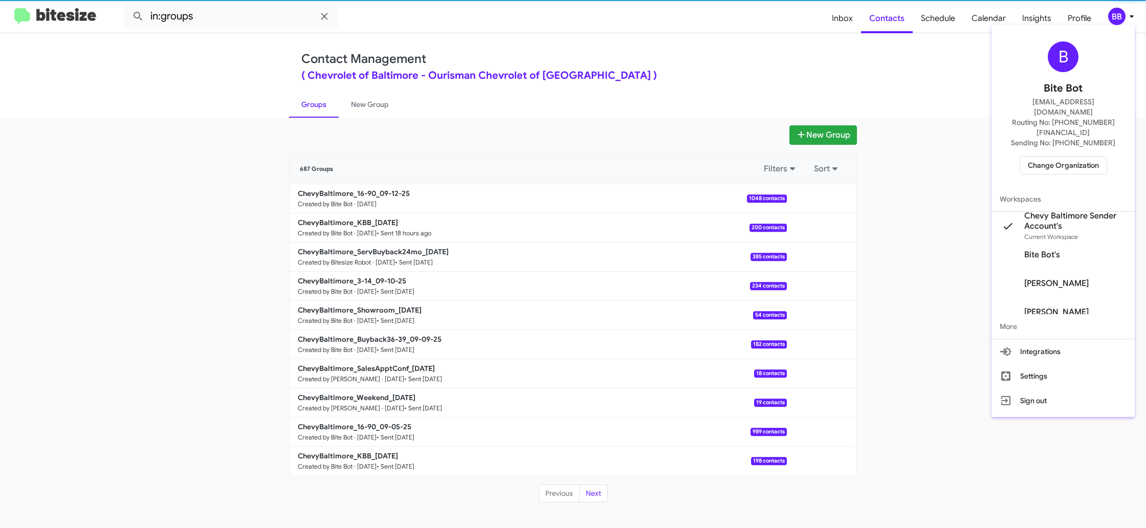
click at [1071, 157] on span "Change Organization" at bounding box center [1063, 165] width 71 height 17
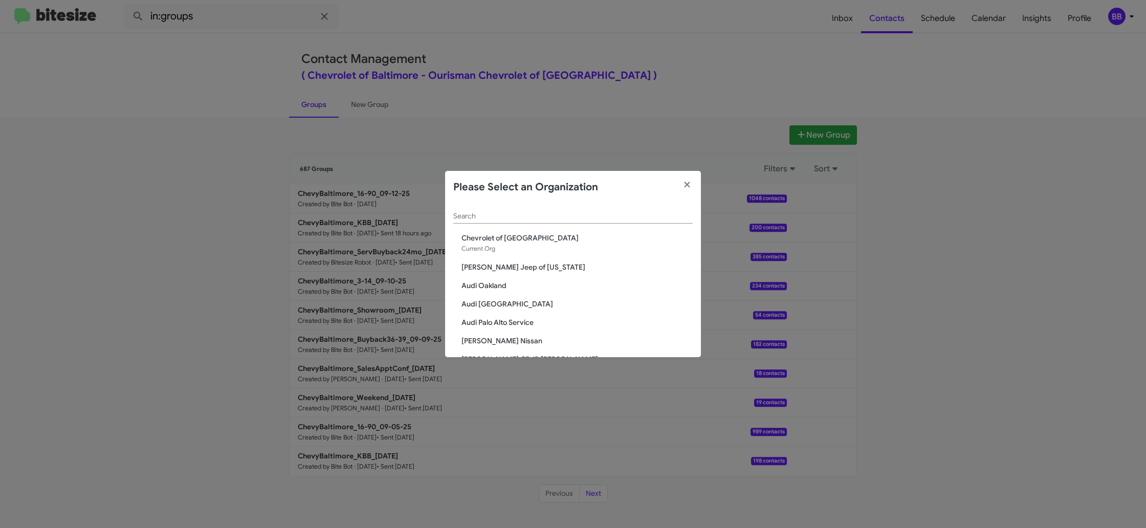
click at [524, 219] on input "Search" at bounding box center [572, 216] width 239 height 8
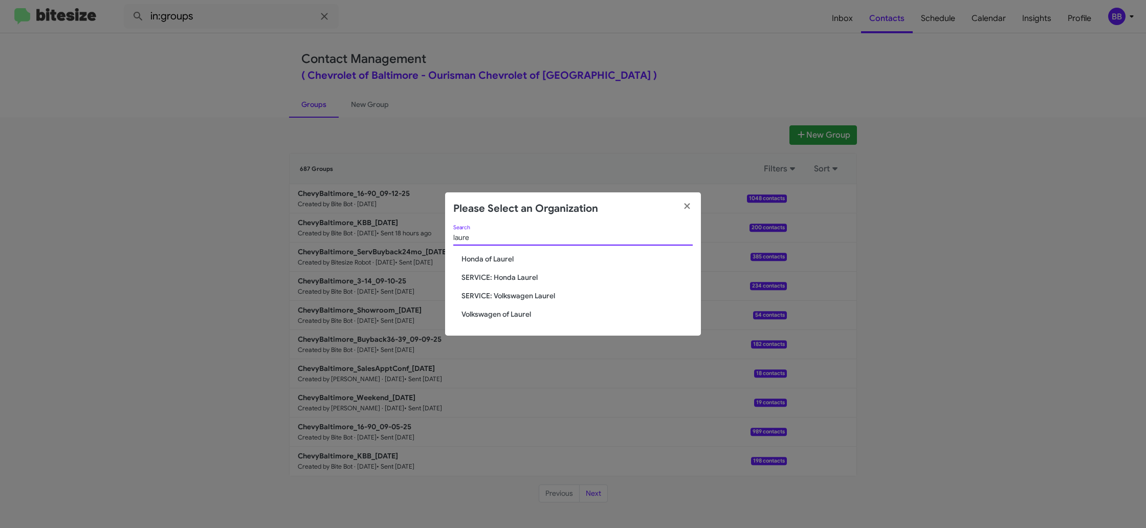
type input "laure"
click at [520, 314] on span "Volkswagen of Laurel" at bounding box center [576, 314] width 231 height 10
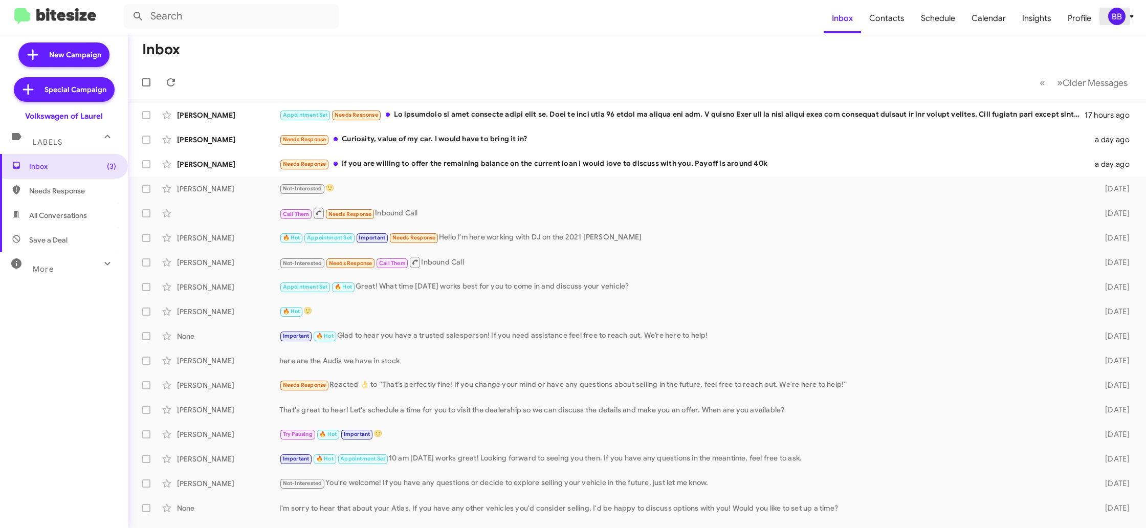
click at [1131, 19] on icon at bounding box center [1132, 16] width 12 height 12
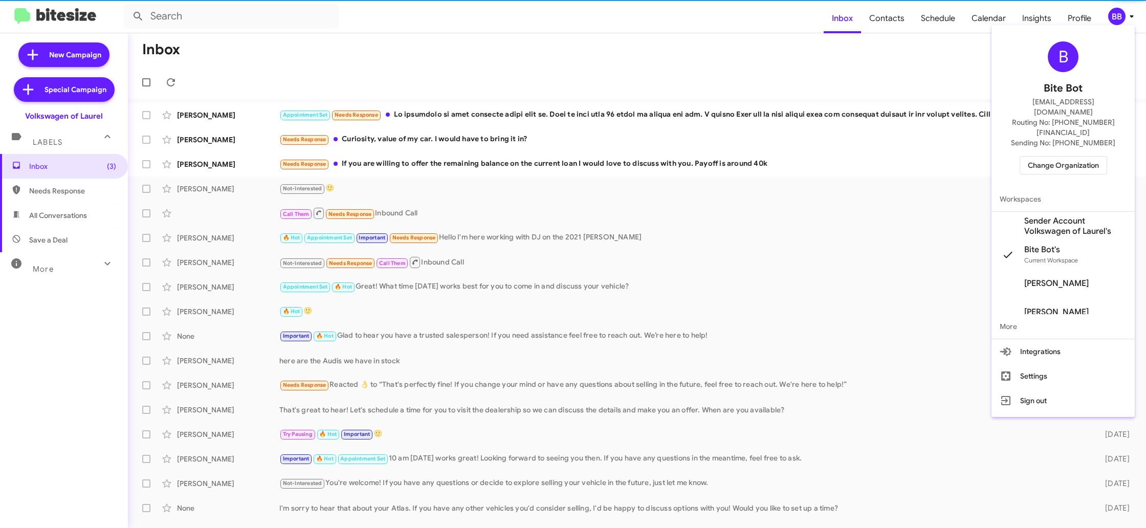
click at [1063, 216] on span "Sender Account Volkswagen of Laurel's" at bounding box center [1075, 226] width 102 height 20
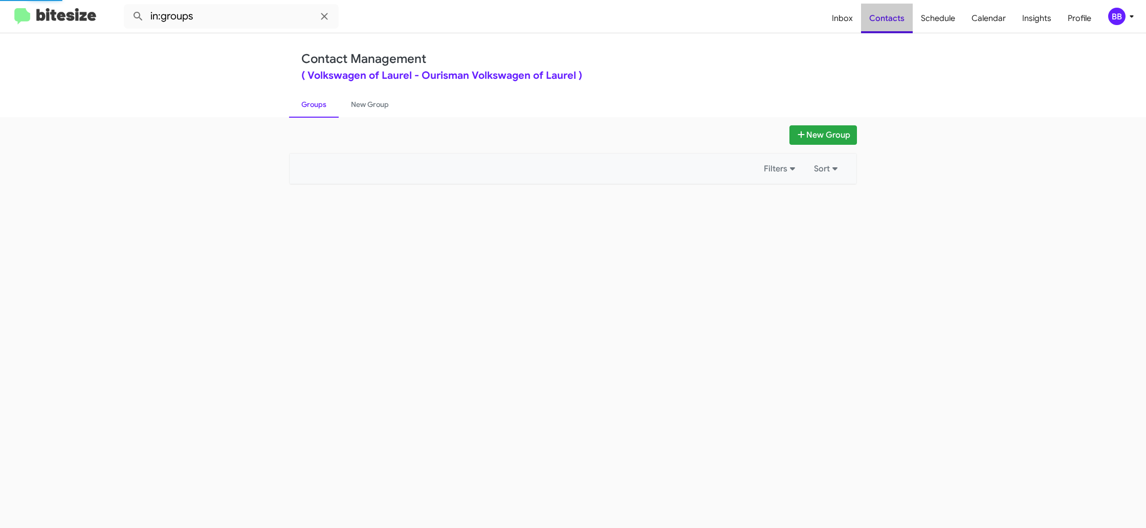
click at [895, 23] on span "Contacts" at bounding box center [887, 19] width 52 height 30
drag, startPoint x: 0, startPoint y: 0, endPoint x: 895, endPoint y: 23, distance: 895.1
click at [895, 23] on span "Contacts" at bounding box center [887, 19] width 52 height 30
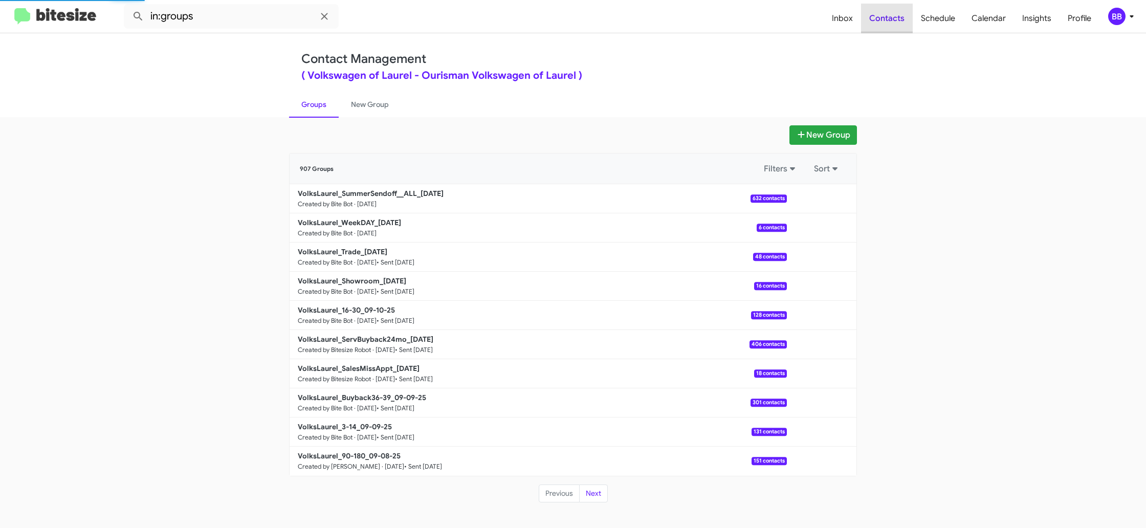
click at [895, 23] on span "Contacts" at bounding box center [887, 19] width 52 height 30
click at [943, 23] on span "Schedule" at bounding box center [938, 19] width 51 height 30
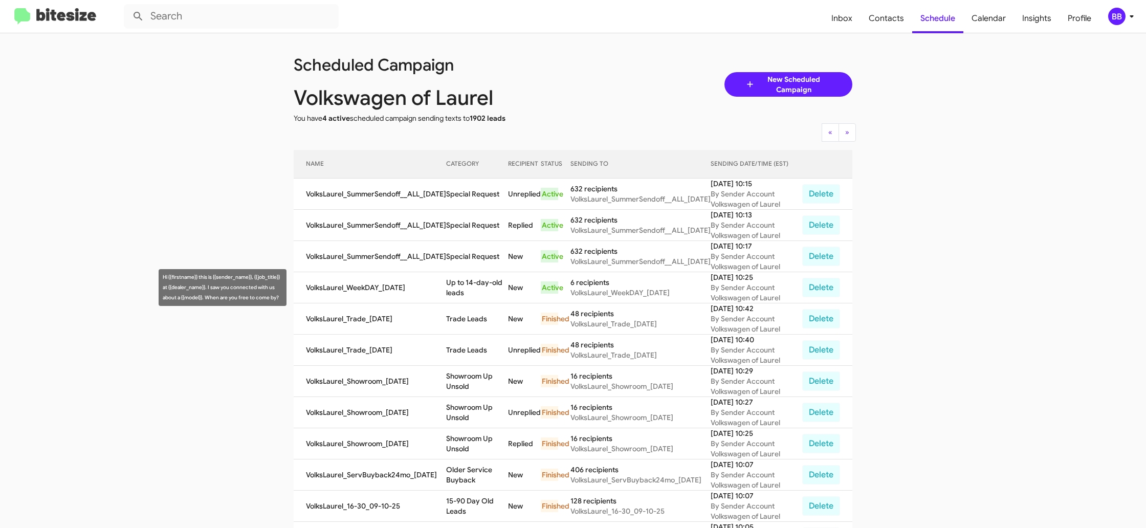
scroll to position [9, 0]
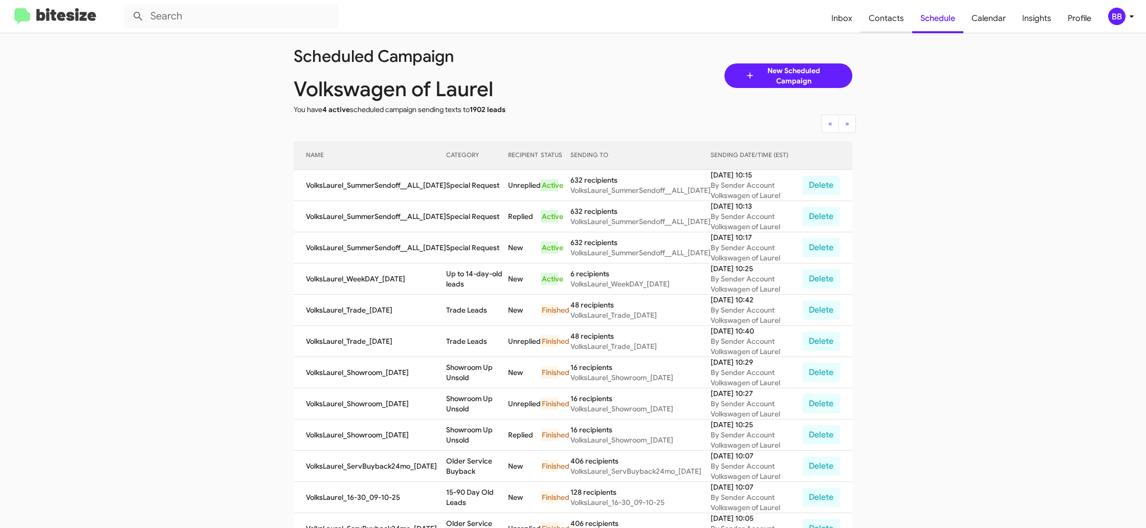
click at [893, 29] on span "Contacts" at bounding box center [887, 19] width 52 height 30
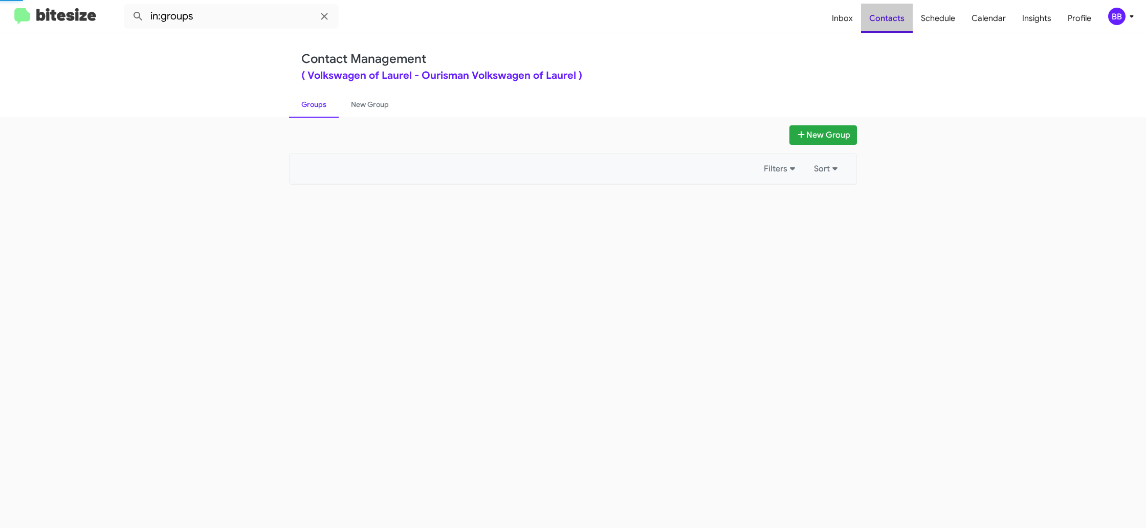
drag, startPoint x: 893, startPoint y: 29, endPoint x: 323, endPoint y: 32, distance: 570.5
click at [887, 27] on span "Contacts" at bounding box center [887, 19] width 52 height 30
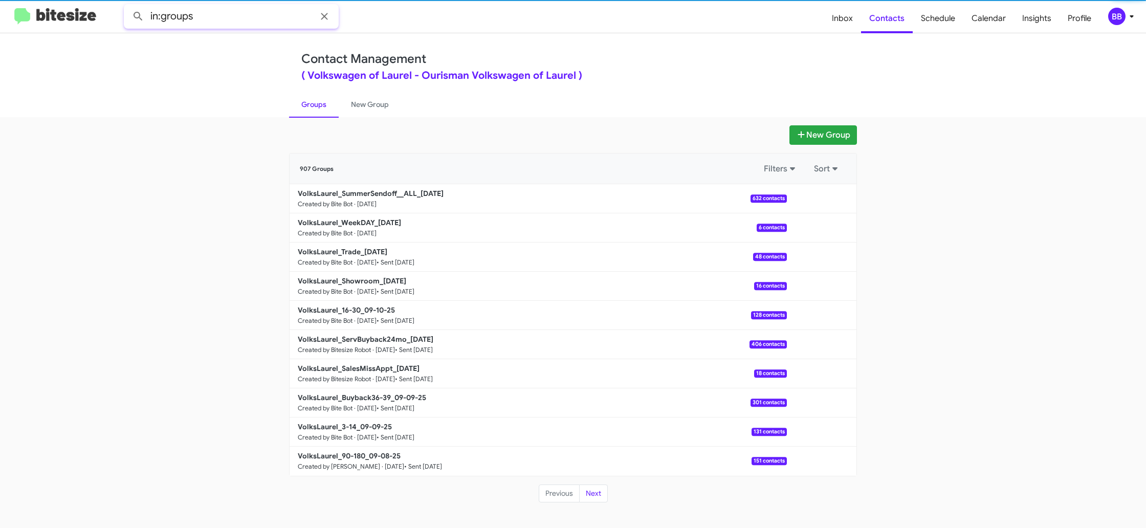
click at [241, 16] on input "in:groups" at bounding box center [231, 16] width 215 height 25
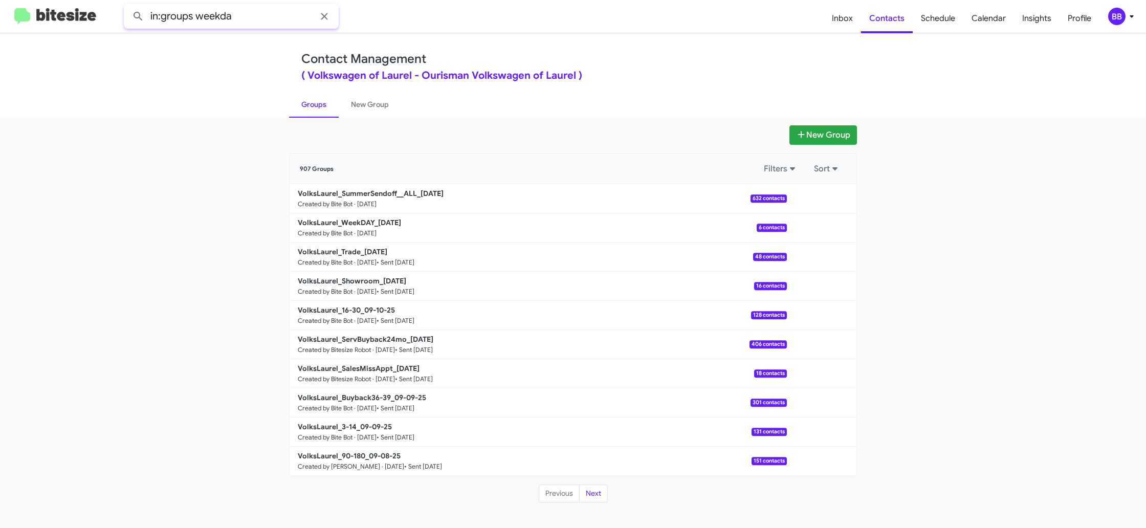
type input "in:groups weekda"
click at [128, 6] on button at bounding box center [138, 16] width 20 height 20
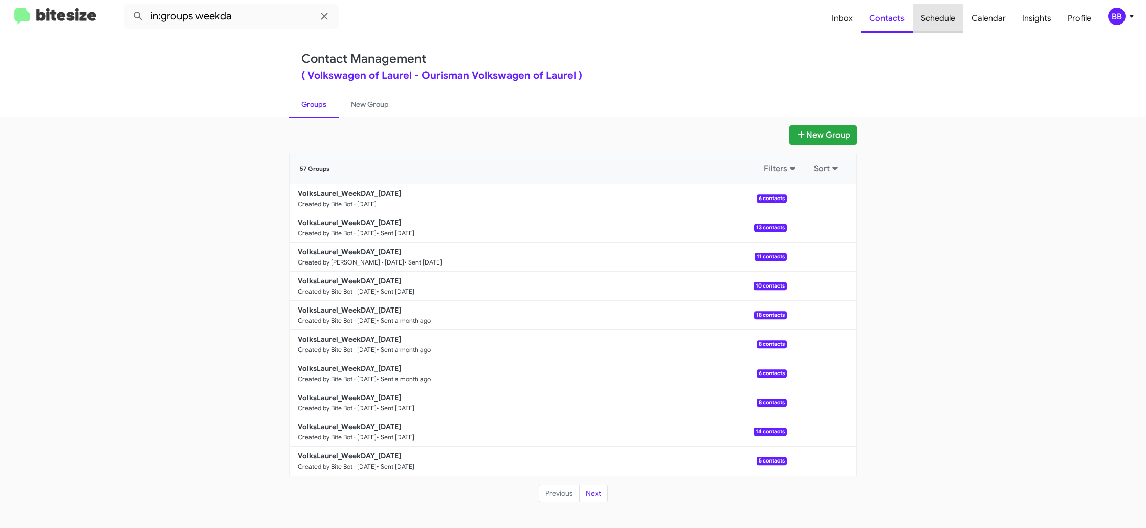
click at [915, 22] on span "Schedule" at bounding box center [938, 19] width 51 height 30
